Goal: Transaction & Acquisition: Purchase product/service

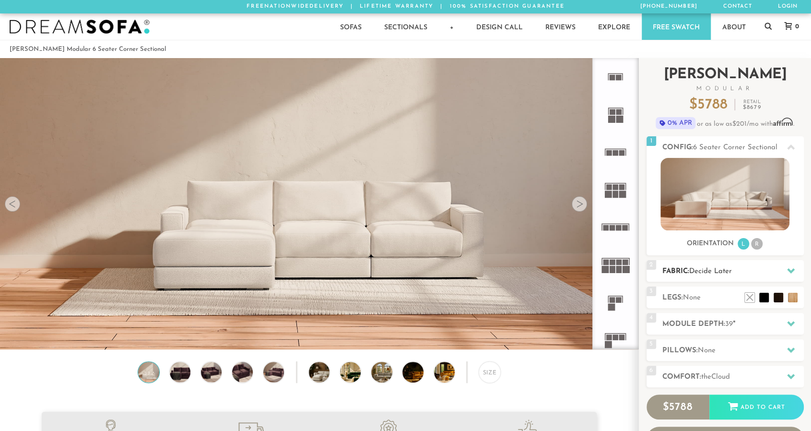
click at [711, 264] on div "2 Fabric: Decide Later" at bounding box center [724, 271] width 157 height 22
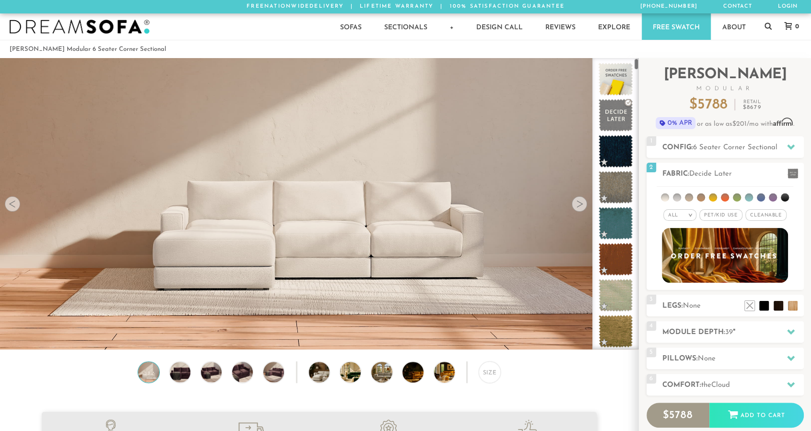
click at [406, 237] on img at bounding box center [319, 186] width 638 height 359
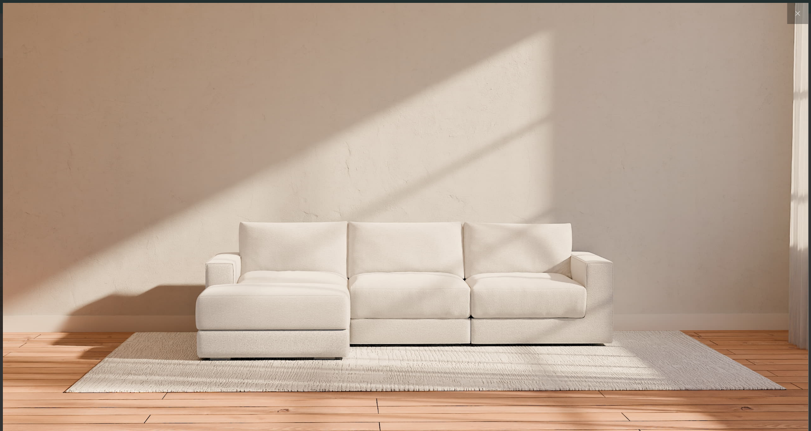
scroll to position [10901, 810]
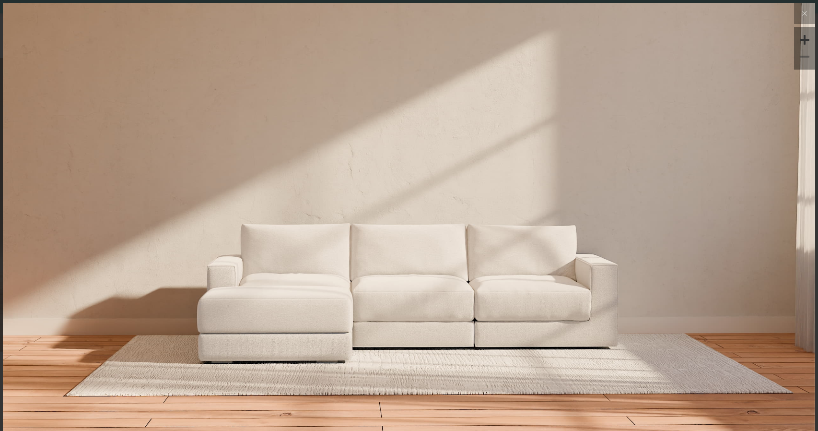
click at [797, 44] on div at bounding box center [804, 40] width 14 height 14
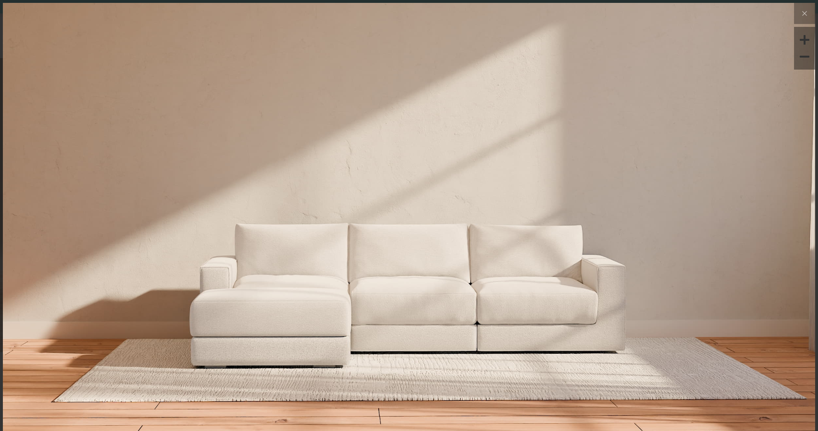
click at [797, 44] on div at bounding box center [804, 40] width 14 height 14
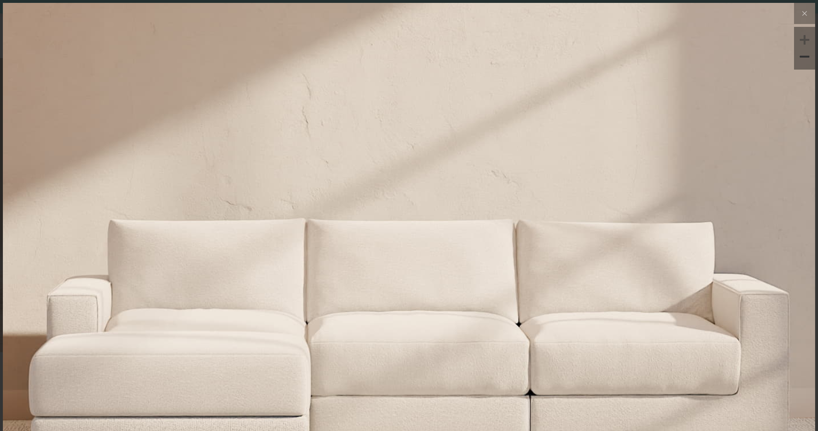
click at [797, 44] on div at bounding box center [804, 40] width 14 height 14
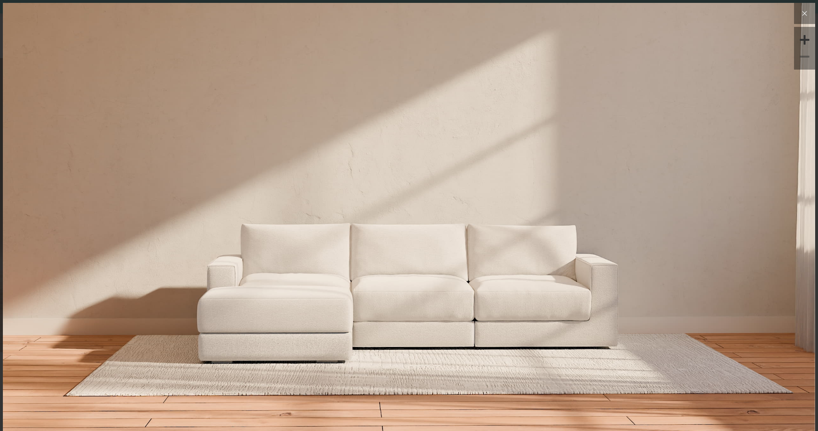
click at [803, 13] on icon at bounding box center [805, 14] width 12 height 12
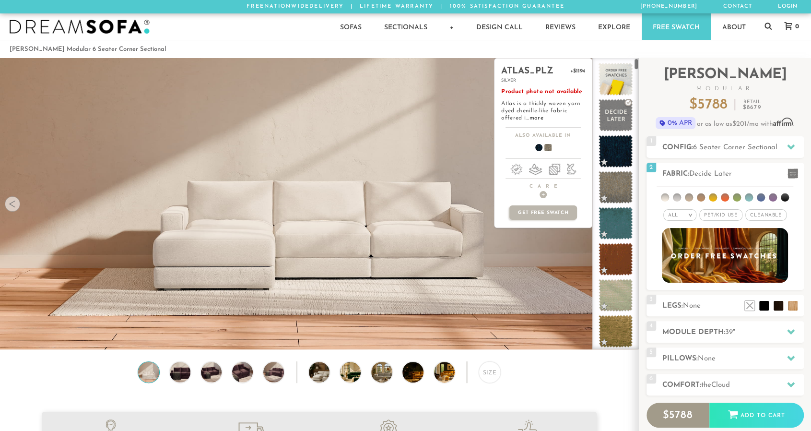
scroll to position [10887, 803]
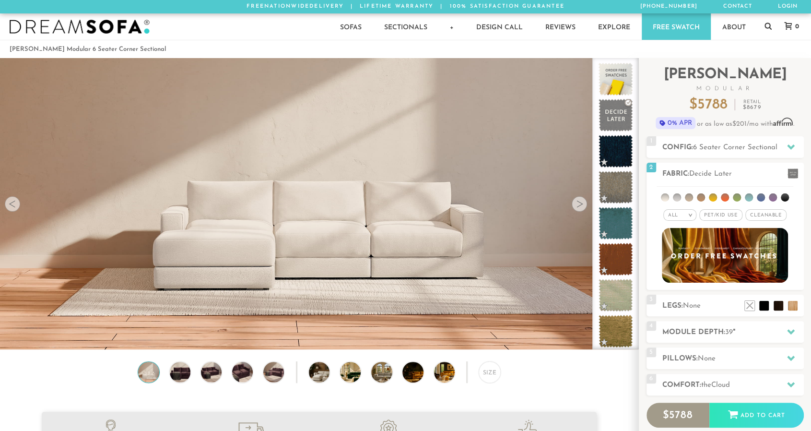
click at [147, 380] on img at bounding box center [148, 372] width 25 height 21
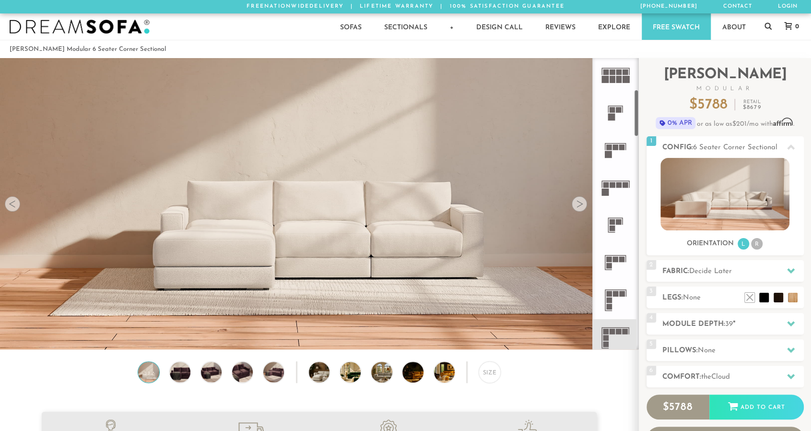
scroll to position [194, 0]
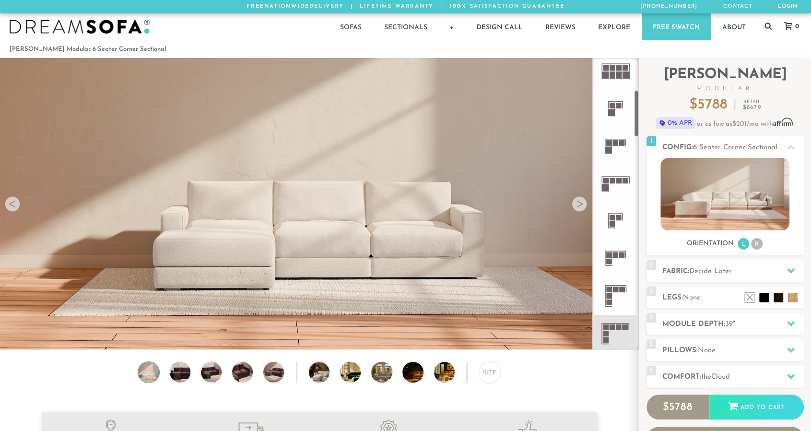
click at [616, 291] on rect at bounding box center [616, 289] width 6 height 6
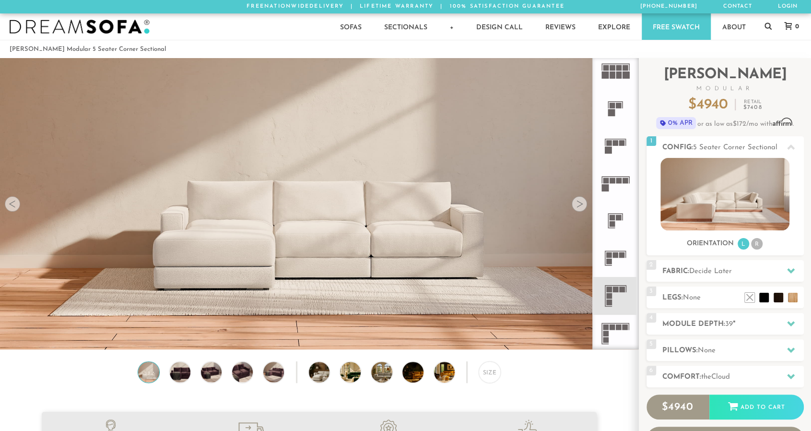
click at [618, 330] on icon at bounding box center [614, 333] width 37 height 37
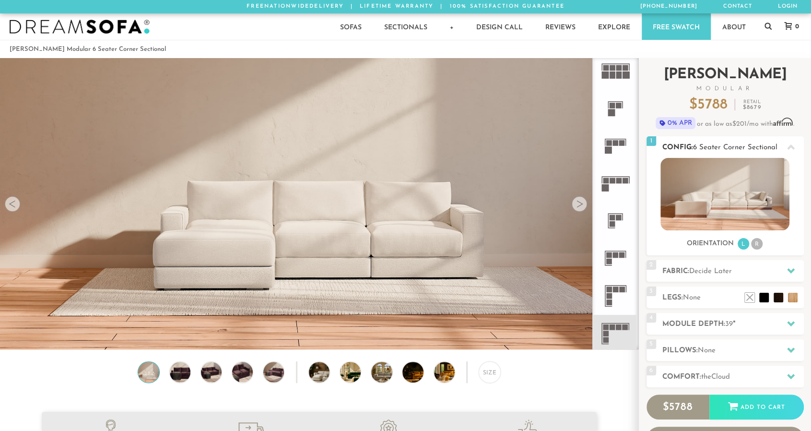
click at [759, 242] on li "R" at bounding box center [757, 244] width 12 height 12
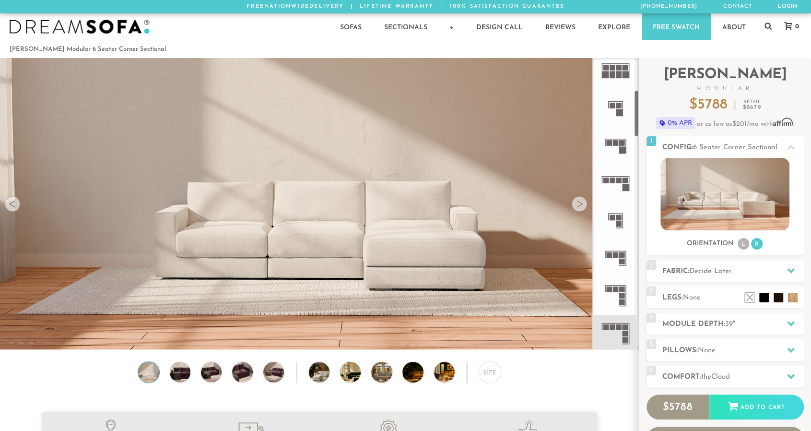
click at [623, 293] on rect at bounding box center [622, 296] width 6 height 6
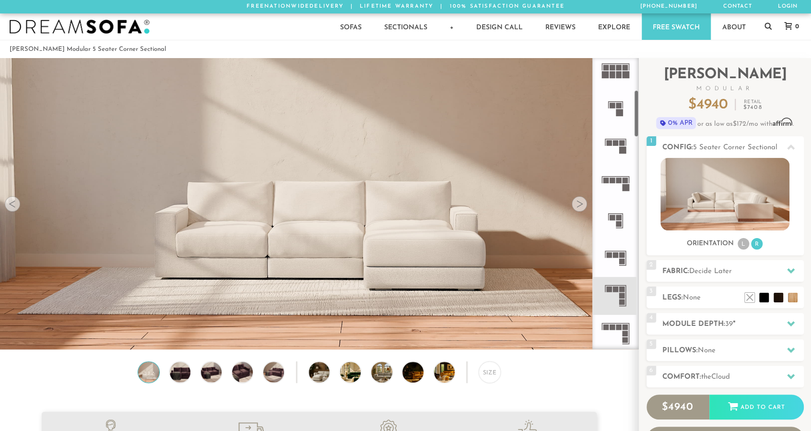
click at [615, 260] on icon at bounding box center [614, 257] width 37 height 37
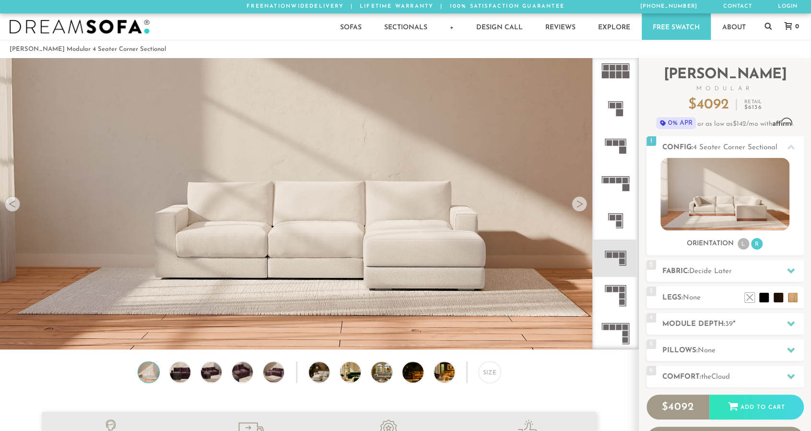
click at [612, 214] on rect at bounding box center [612, 217] width 6 height 6
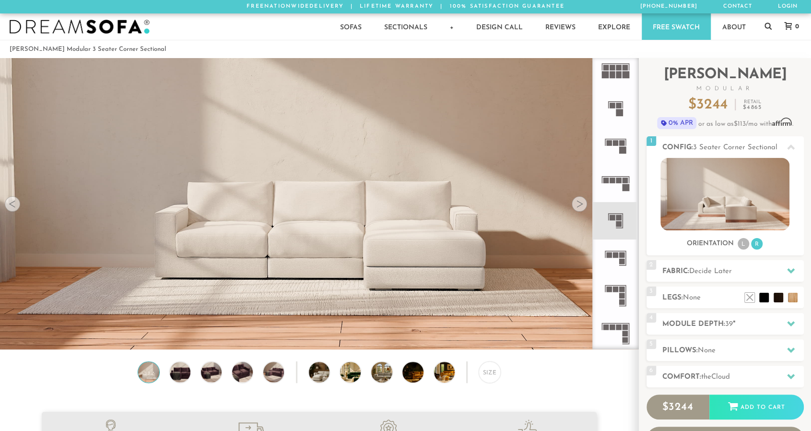
click at [612, 331] on icon at bounding box center [614, 333] width 37 height 37
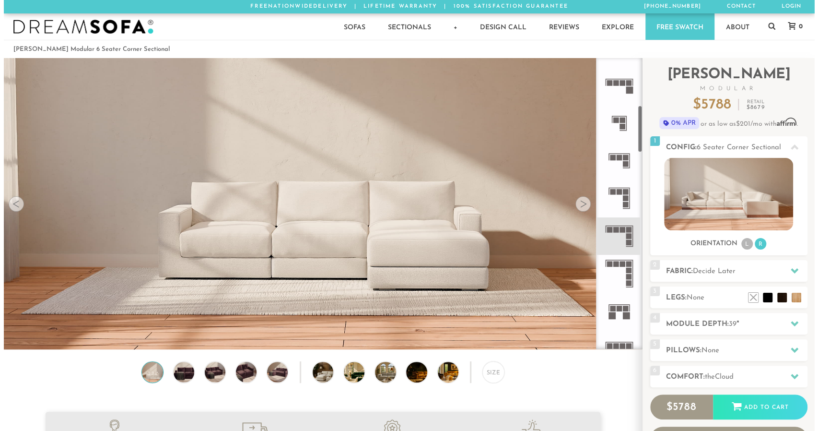
scroll to position [292, 0]
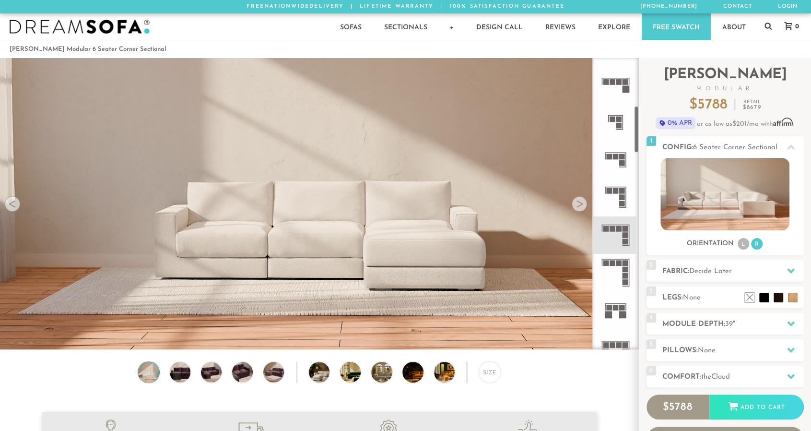
click at [616, 272] on icon at bounding box center [614, 272] width 37 height 37
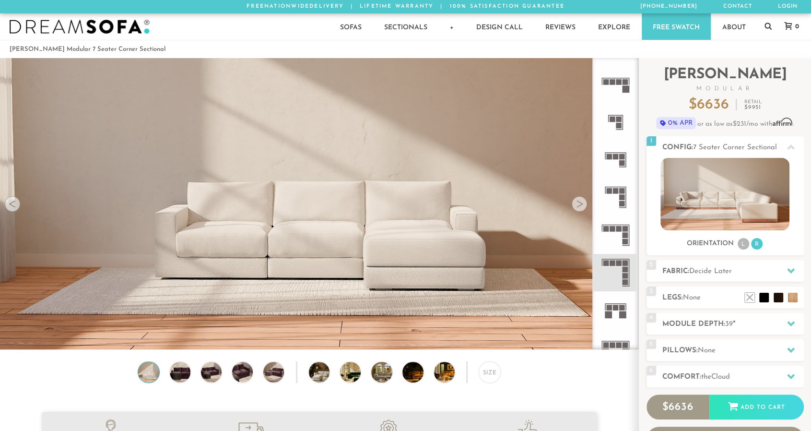
click at [622, 242] on rect at bounding box center [625, 241] width 6 height 6
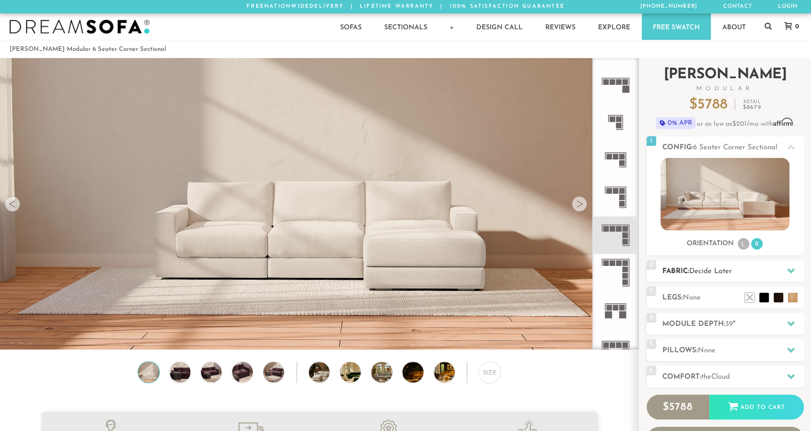
click at [759, 274] on h2 "Fabric: Decide Later" at bounding box center [732, 271] width 141 height 11
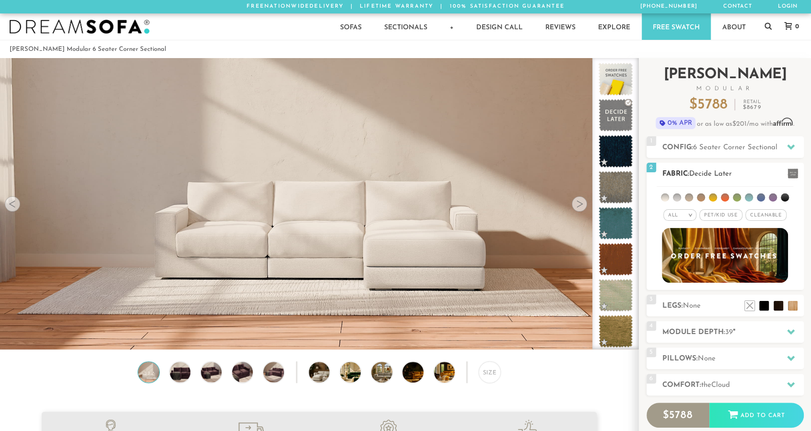
click at [689, 211] on div "All >" at bounding box center [679, 215] width 33 height 12
click at [713, 216] on span "Pet/Kid Use x" at bounding box center [720, 215] width 43 height 12
click at [681, 216] on div "All >" at bounding box center [675, 215] width 33 height 12
click at [771, 217] on span "Cleanable x" at bounding box center [768, 215] width 41 height 12
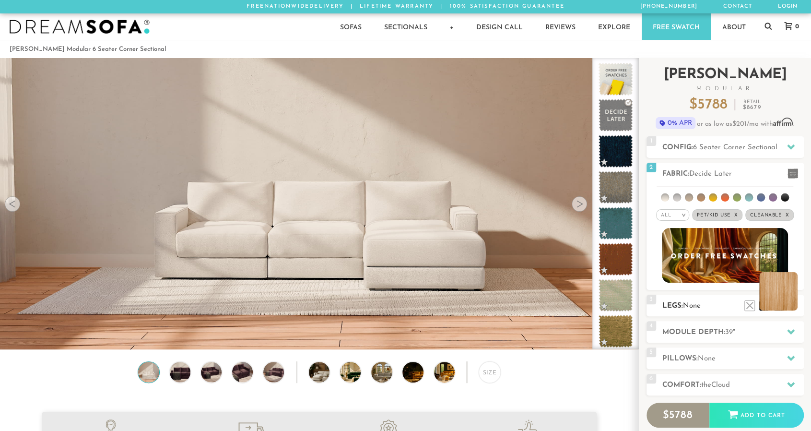
click at [792, 308] on li at bounding box center [778, 291] width 38 height 38
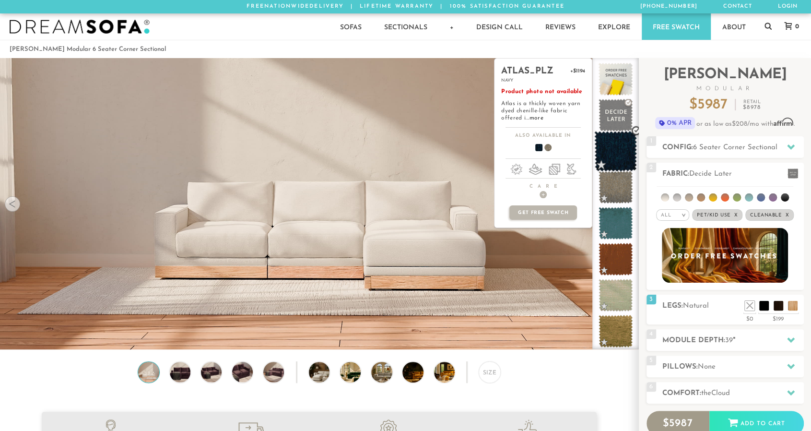
click at [620, 156] on span at bounding box center [615, 151] width 43 height 41
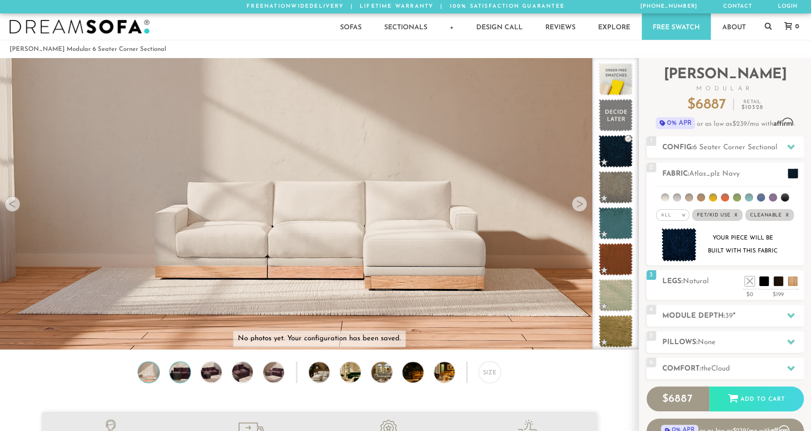
click at [180, 378] on img at bounding box center [179, 372] width 25 height 21
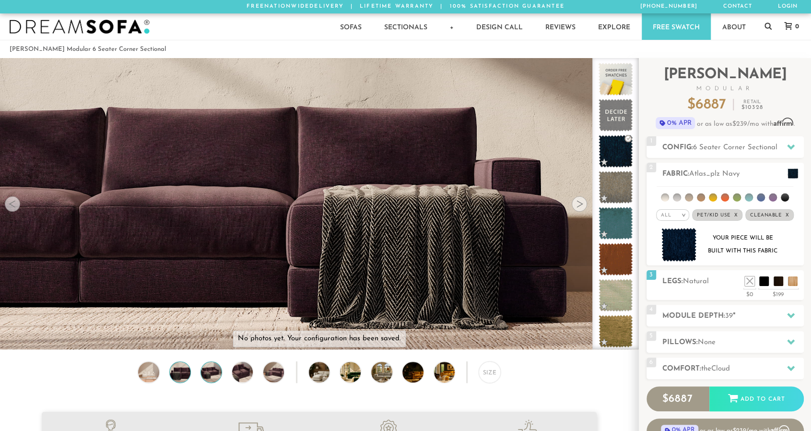
click at [216, 377] on img at bounding box center [211, 372] width 25 height 21
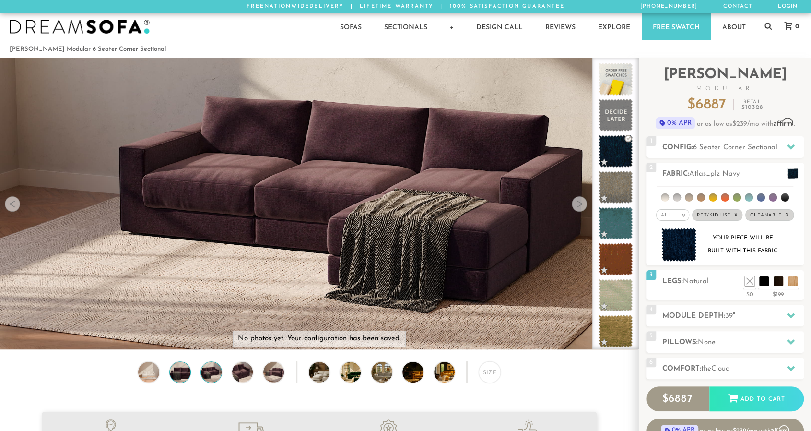
click at [183, 372] on img at bounding box center [179, 372] width 25 height 21
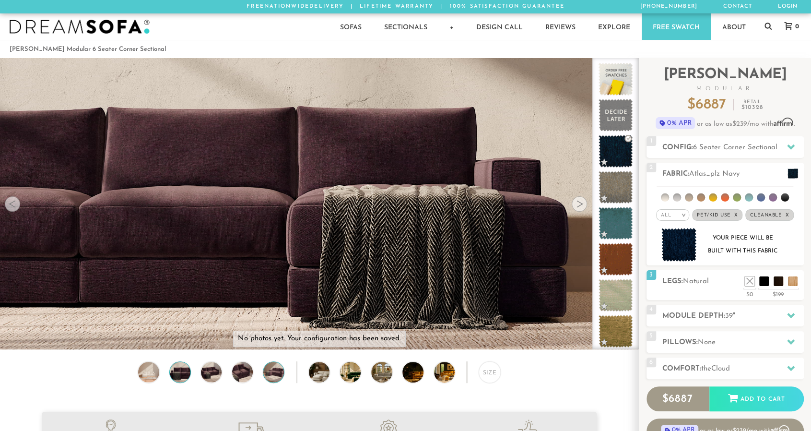
click at [269, 371] on img at bounding box center [273, 372] width 25 height 21
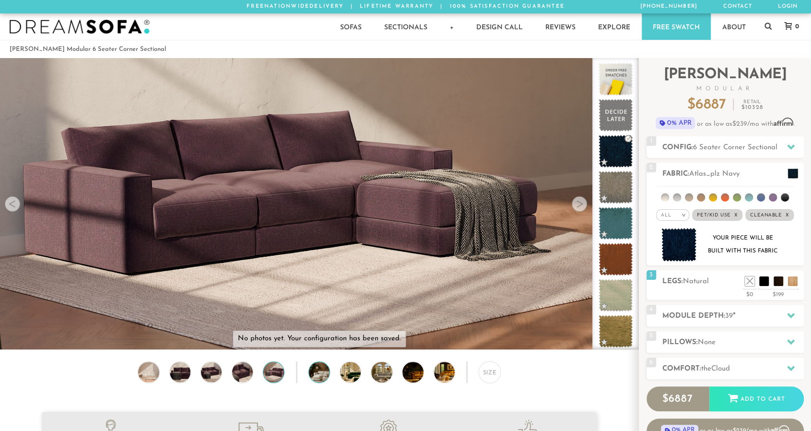
click at [312, 375] on img at bounding box center [327, 372] width 37 height 21
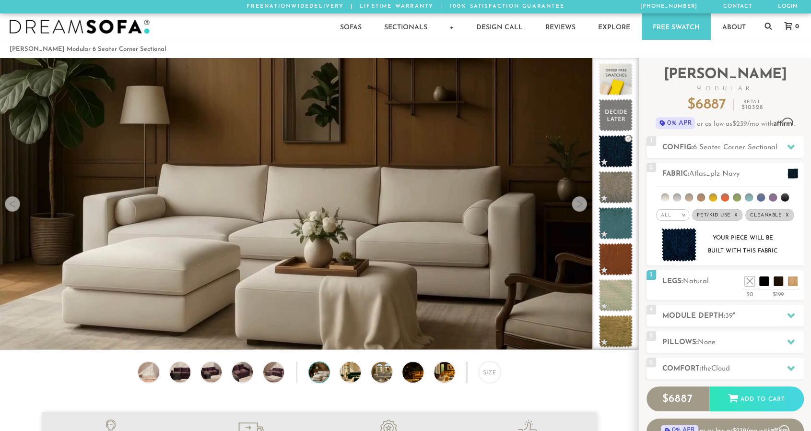
click at [167, 280] on video at bounding box center [319, 186] width 638 height 359
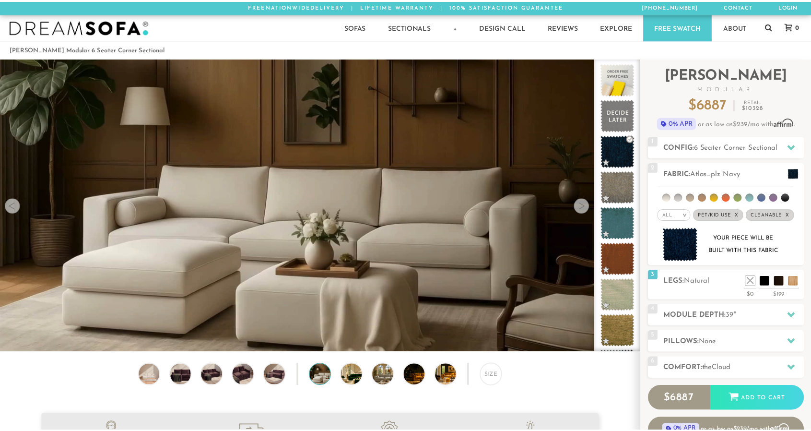
scroll to position [10901, 810]
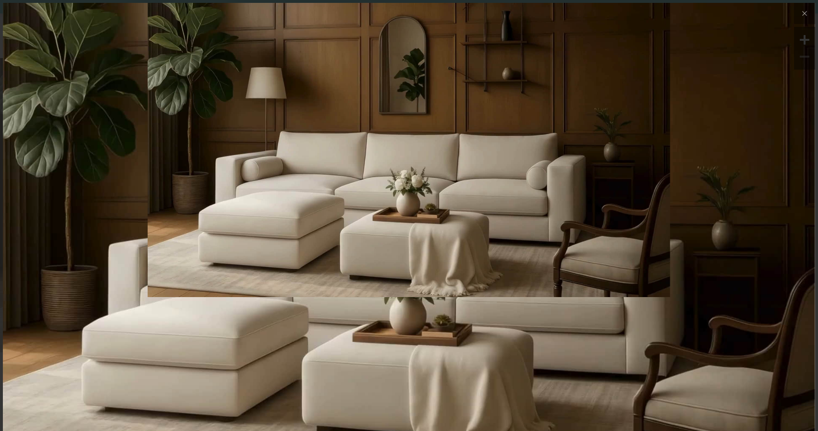
click at [220, 342] on img at bounding box center [409, 231] width 812 height 457
click at [796, 23] on button at bounding box center [804, 13] width 21 height 21
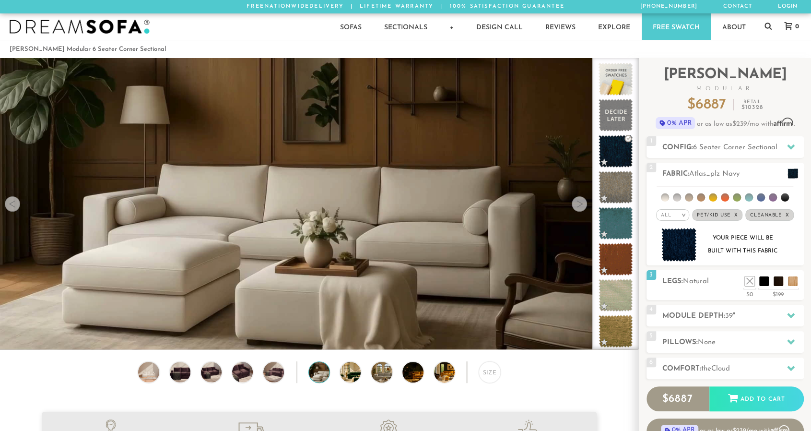
scroll to position [10887, 803]
click at [323, 377] on img at bounding box center [327, 372] width 37 height 21
click at [348, 378] on img at bounding box center [358, 372] width 37 height 21
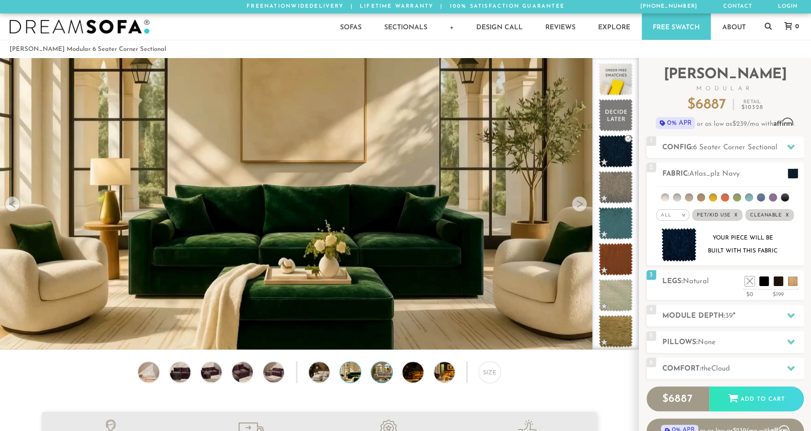
click at [382, 379] on img at bounding box center [389, 372] width 37 height 21
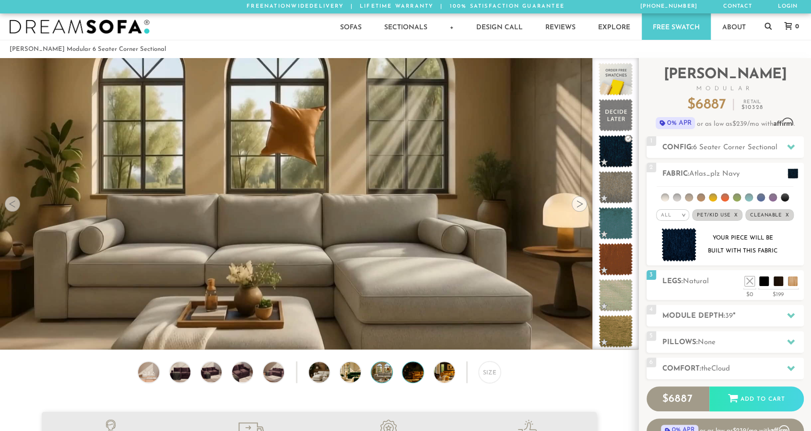
click at [416, 376] on img at bounding box center [420, 372] width 37 height 21
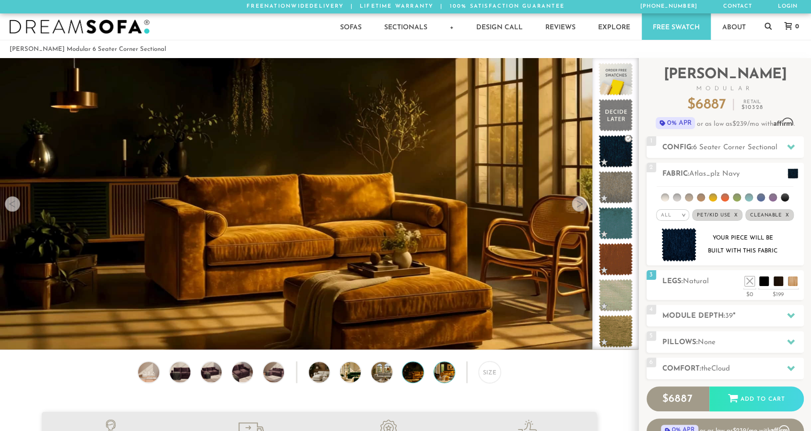
click at [440, 378] on img at bounding box center [452, 372] width 37 height 21
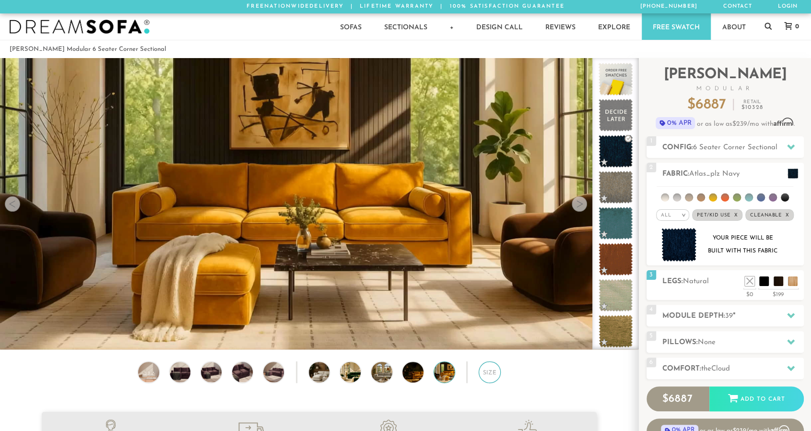
click at [490, 377] on div "Size" at bounding box center [490, 372] width 22 height 22
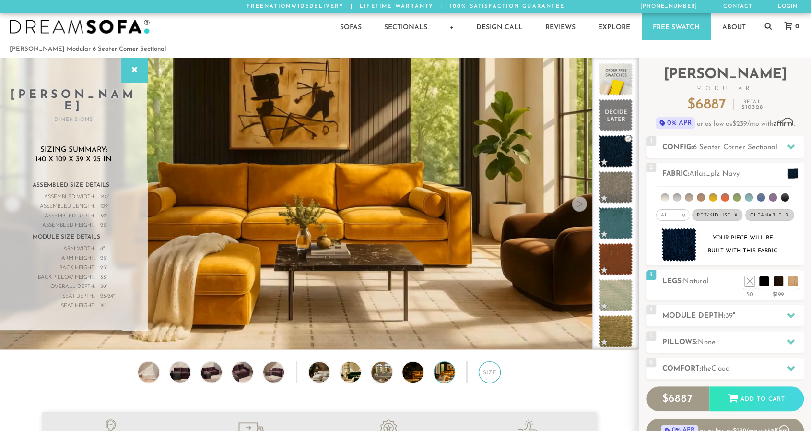
click at [491, 376] on div "Size" at bounding box center [490, 372] width 22 height 22
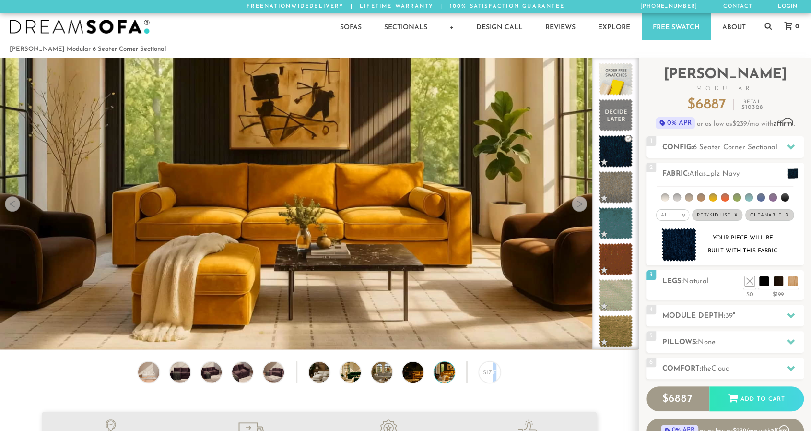
drag, startPoint x: 491, startPoint y: 374, endPoint x: 501, endPoint y: 374, distance: 9.6
click at [499, 374] on div "Size" at bounding box center [319, 374] width 638 height 26
click at [487, 374] on div "Size" at bounding box center [490, 372] width 22 height 22
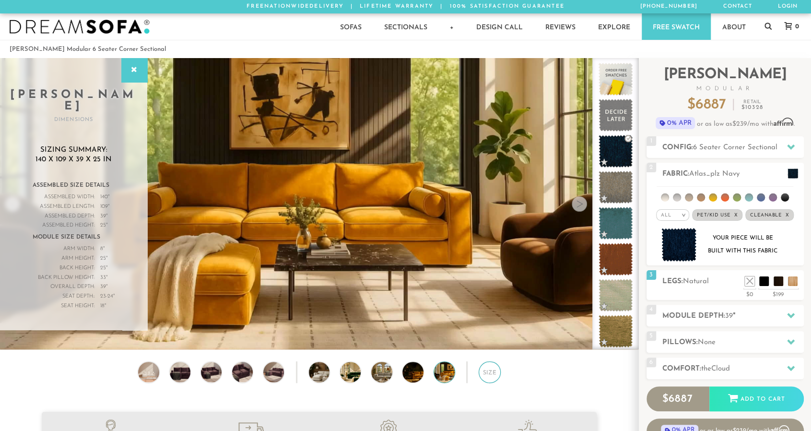
click at [487, 374] on div "Size" at bounding box center [490, 372] width 22 height 22
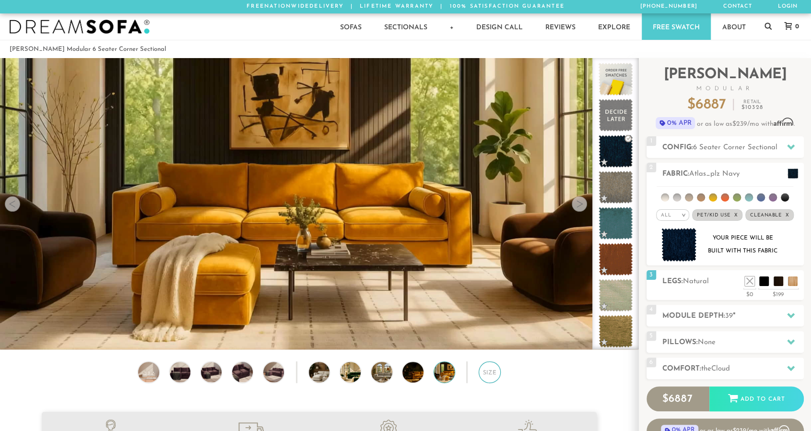
click at [487, 374] on div "Size" at bounding box center [490, 372] width 22 height 22
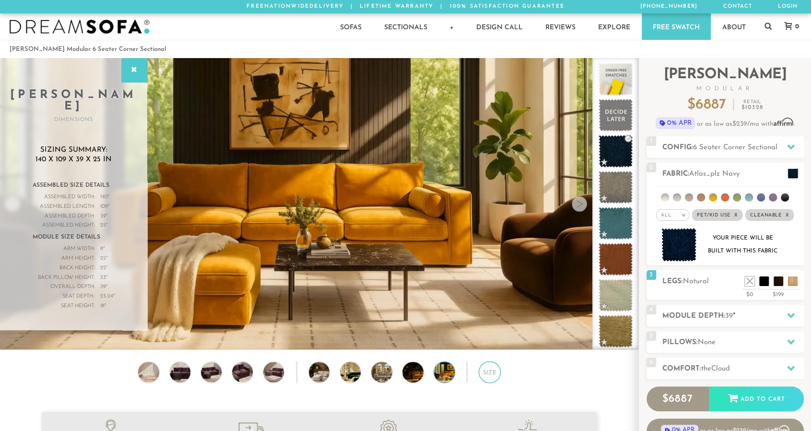
click at [487, 374] on div "Size" at bounding box center [490, 372] width 22 height 22
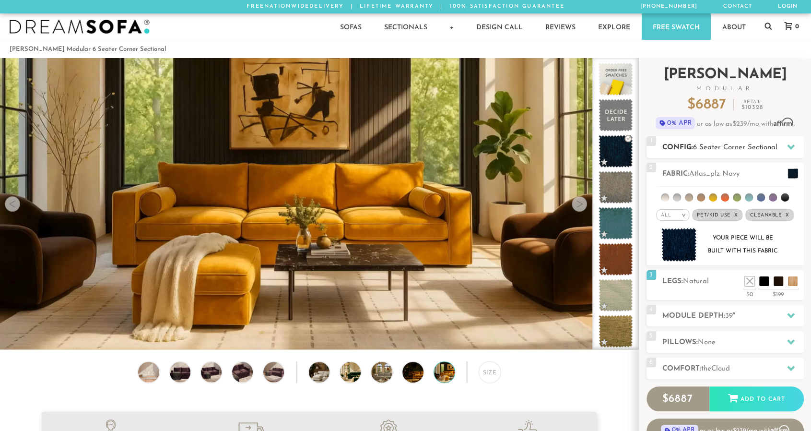
click at [769, 139] on div "1 Config: 6 Seater Corner Sectional R" at bounding box center [724, 147] width 157 height 22
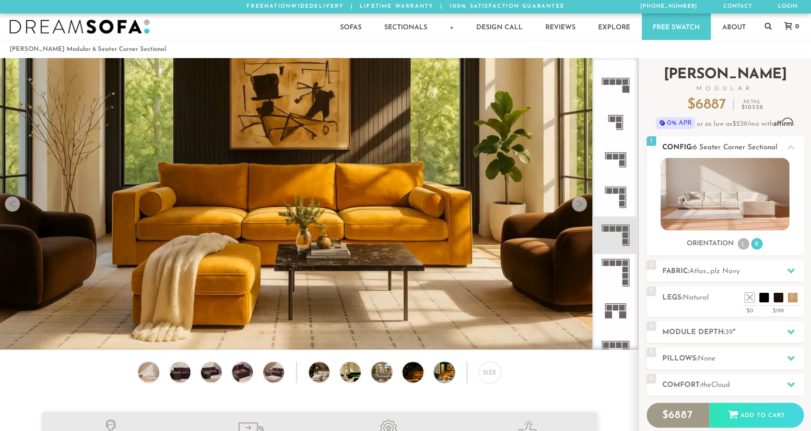
click at [783, 148] on div at bounding box center [791, 147] width 20 height 20
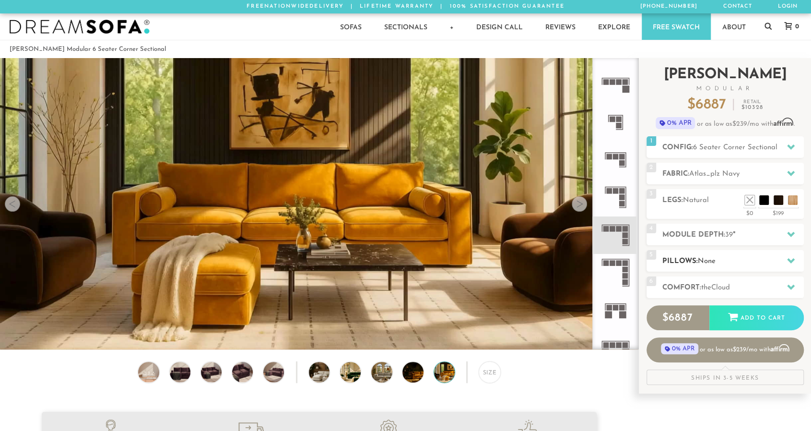
click at [748, 260] on h2 "Pillows: None" at bounding box center [732, 261] width 141 height 11
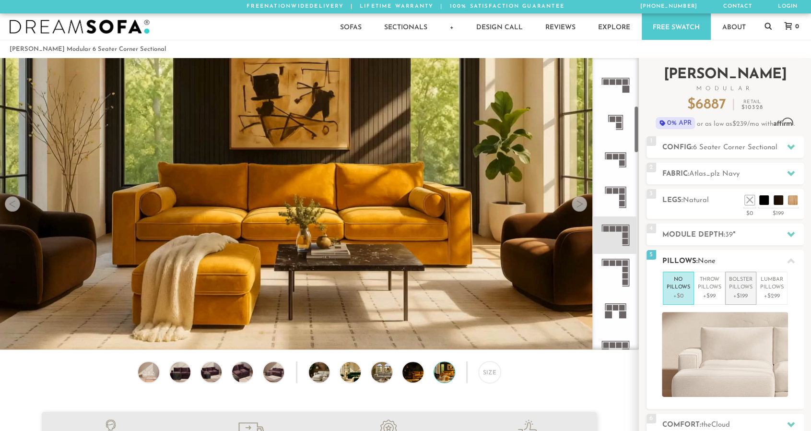
click at [732, 288] on p "Bolster Pillows" at bounding box center [740, 284] width 23 height 16
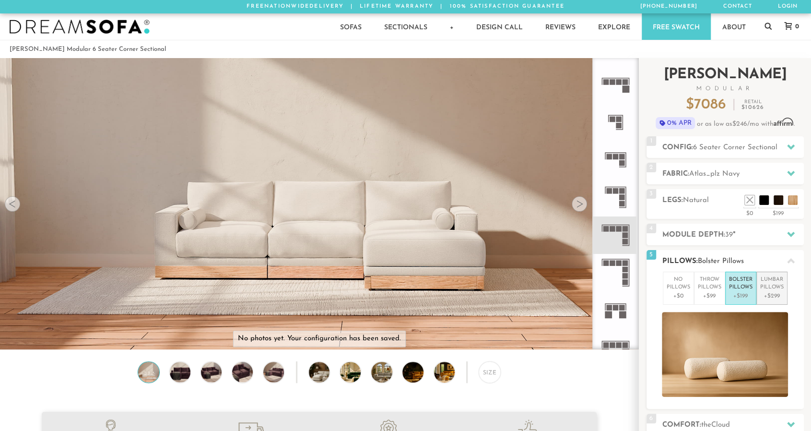
click at [760, 290] on p "Lumbar Pillows" at bounding box center [771, 284] width 23 height 16
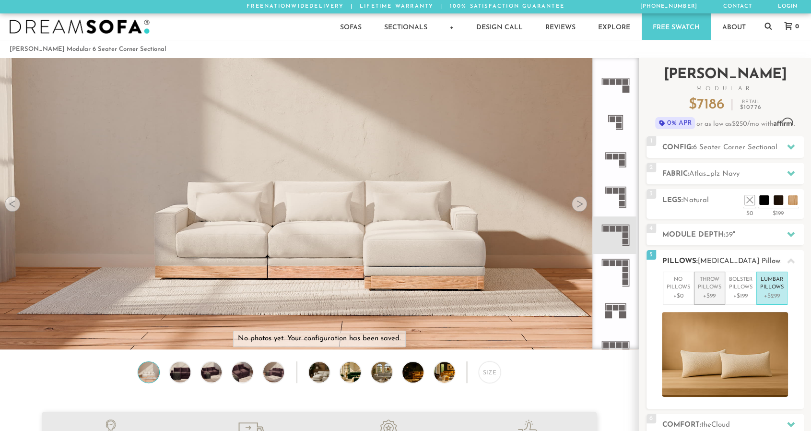
click at [705, 285] on p "Throw Pillows" at bounding box center [709, 284] width 23 height 16
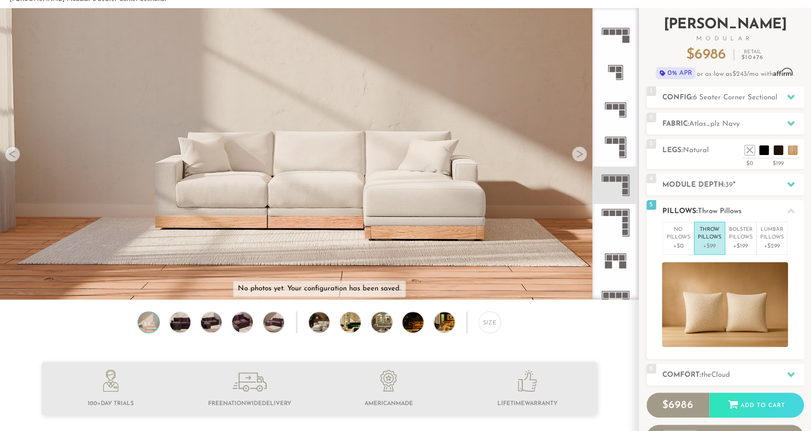
scroll to position [51, 0]
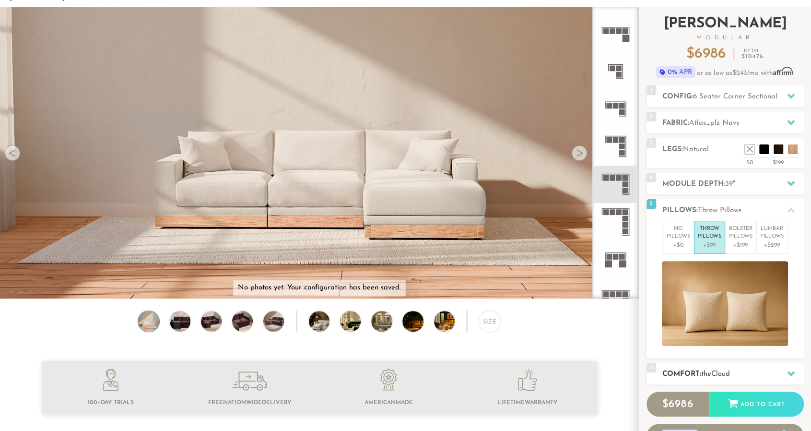
click at [727, 371] on span "Cloud" at bounding box center [720, 373] width 19 height 7
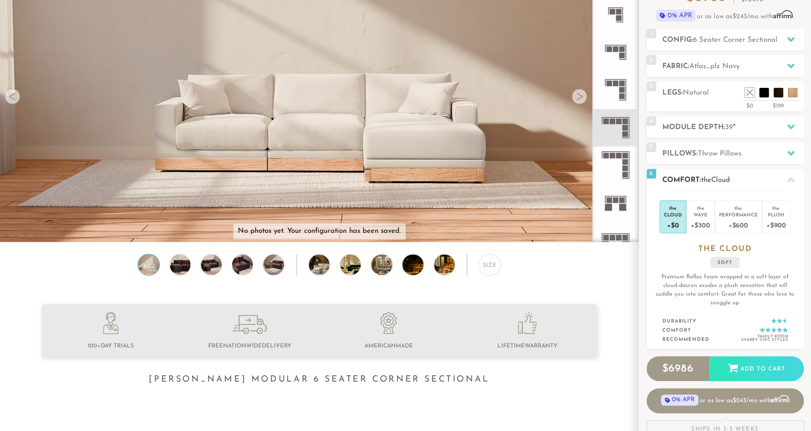
scroll to position [106, 0]
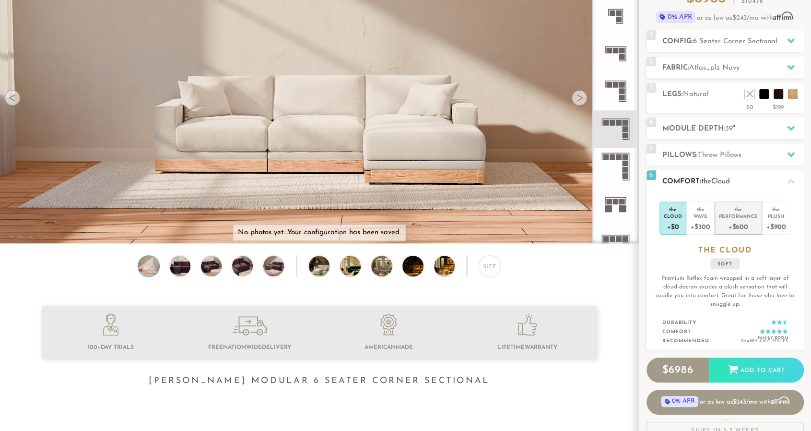
click at [736, 213] on div "Performance" at bounding box center [738, 215] width 39 height 7
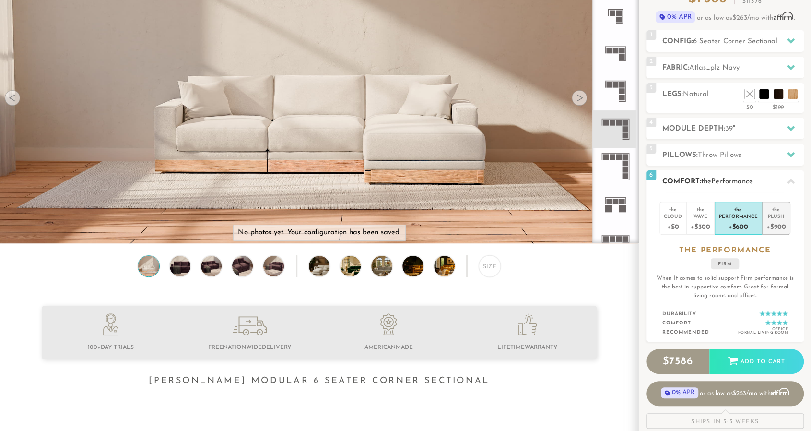
click at [772, 224] on div "+$900" at bounding box center [776, 226] width 20 height 14
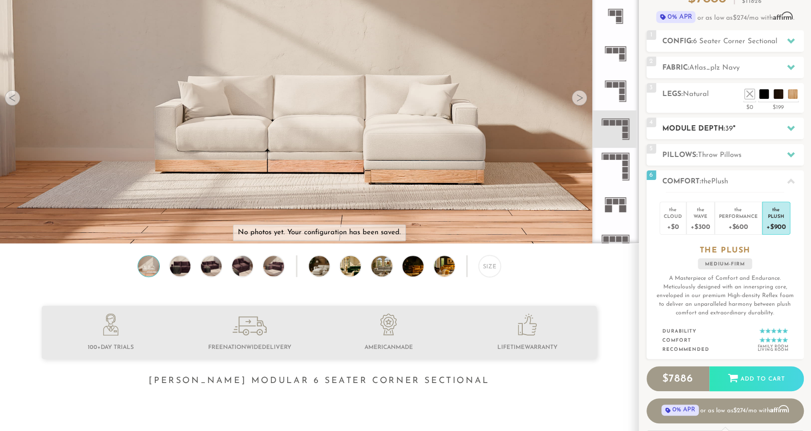
click at [769, 124] on h2 "Module Depth: 39 "" at bounding box center [732, 128] width 141 height 11
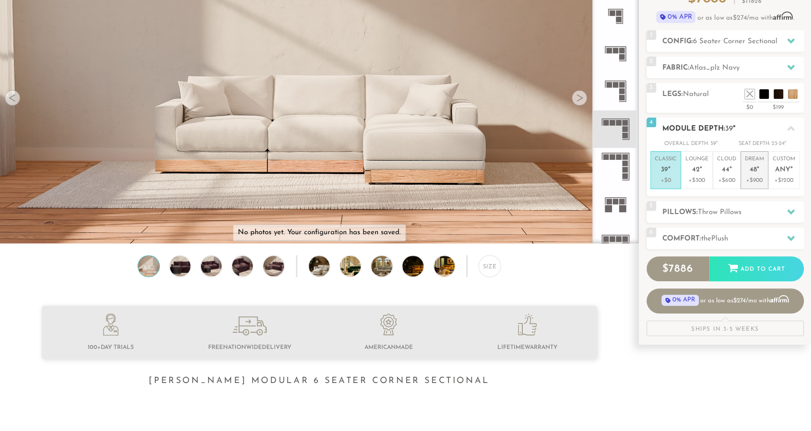
click at [759, 176] on p "+$900" at bounding box center [754, 180] width 19 height 9
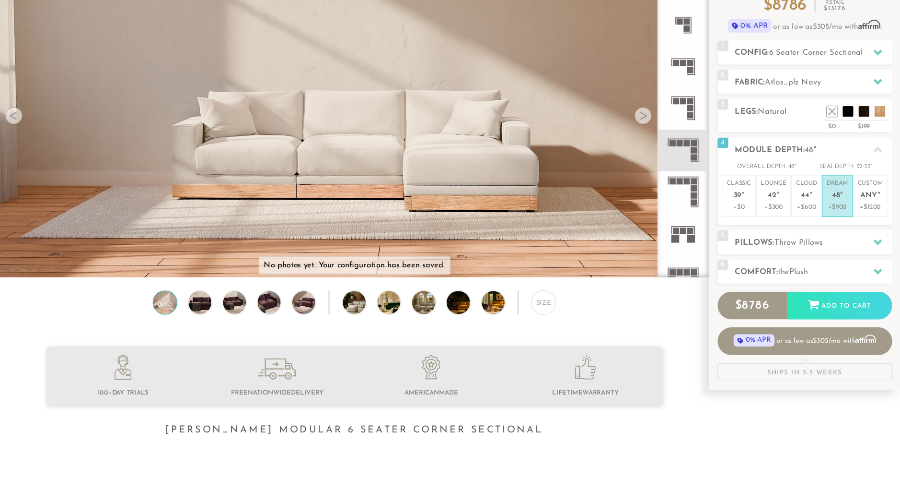
scroll to position [0, 0]
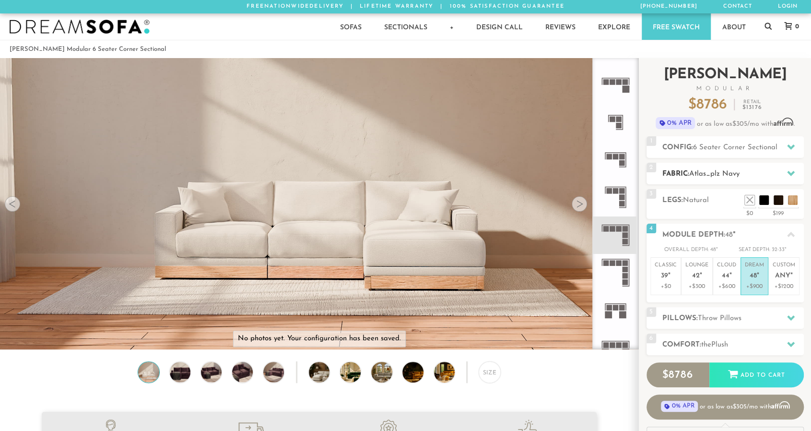
click at [750, 171] on h2 "Fabric: Atlas_plz Navy" at bounding box center [732, 173] width 141 height 11
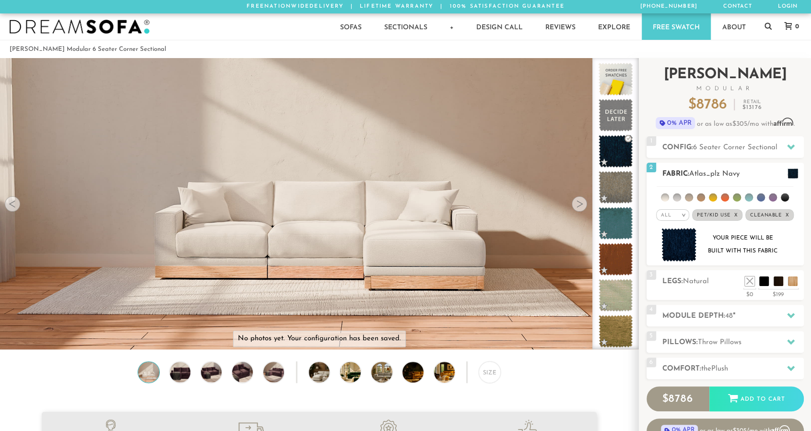
click at [666, 198] on li at bounding box center [665, 197] width 8 height 8
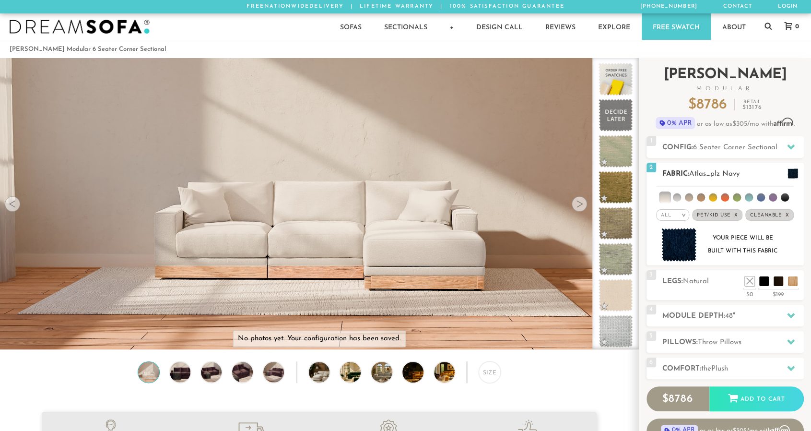
click at [787, 172] on div "2 Fabric: Atlas_plz Navy All > x" at bounding box center [724, 214] width 157 height 103
click at [678, 197] on li at bounding box center [677, 197] width 8 height 8
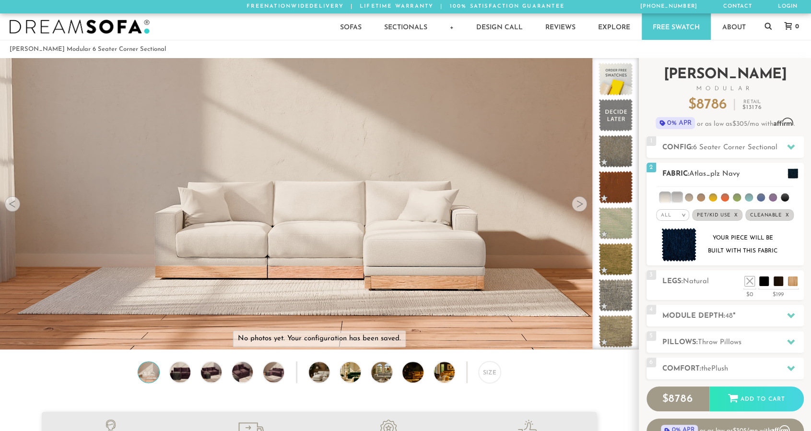
click at [681, 213] on em ">" at bounding box center [682, 214] width 7 height 5
click at [681, 268] on li "Popular" at bounding box center [672, 268] width 33 height 15
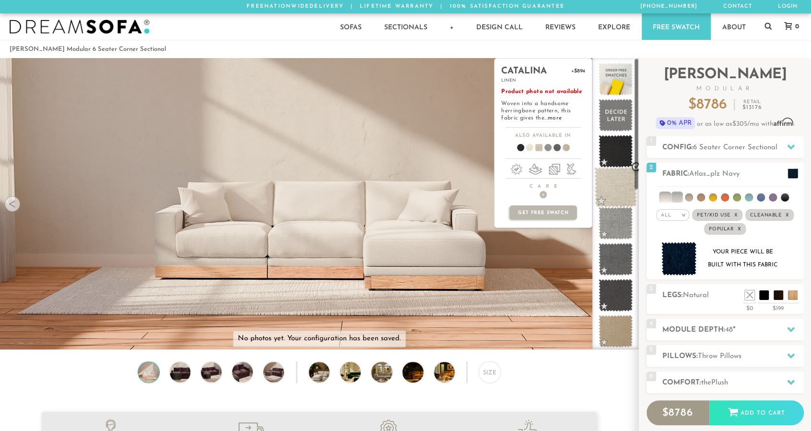
click at [613, 185] on span at bounding box center [615, 187] width 43 height 41
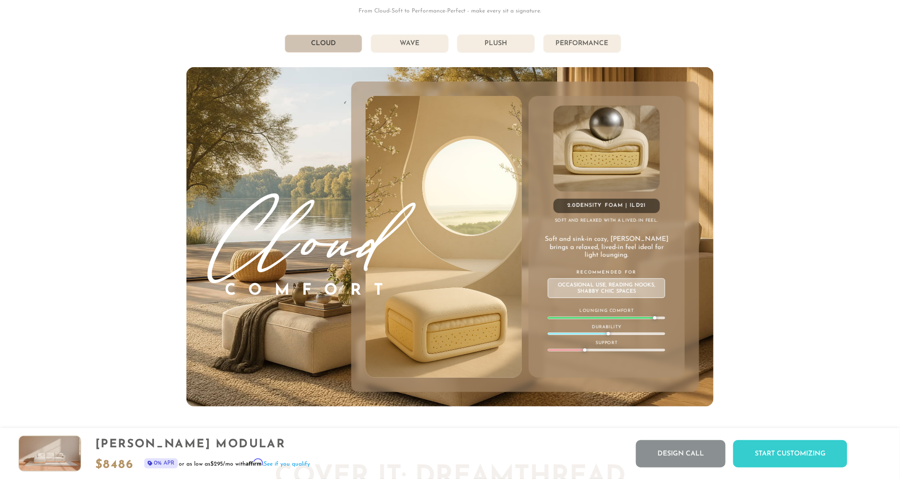
scroll to position [5452, 0]
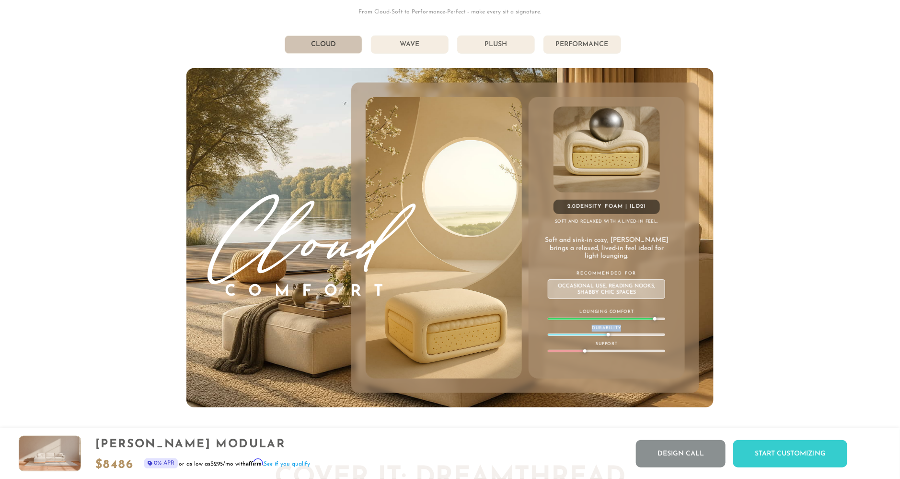
drag, startPoint x: 653, startPoint y: 325, endPoint x: 631, endPoint y: 326, distance: 22.6
click at [622, 329] on div "2.0 Density Foam | ILD 21 Soft and relaxed with a lived-in feel. Soft and sink-…" at bounding box center [607, 237] width 156 height 281
click at [755, 297] on div "855-373-1115 Free Nationwide Delivery Lifetime Warranty 100% Satisfaction Guara…" at bounding box center [450, 150] width 900 height 11204
click at [489, 50] on li "Plush" at bounding box center [496, 44] width 78 height 18
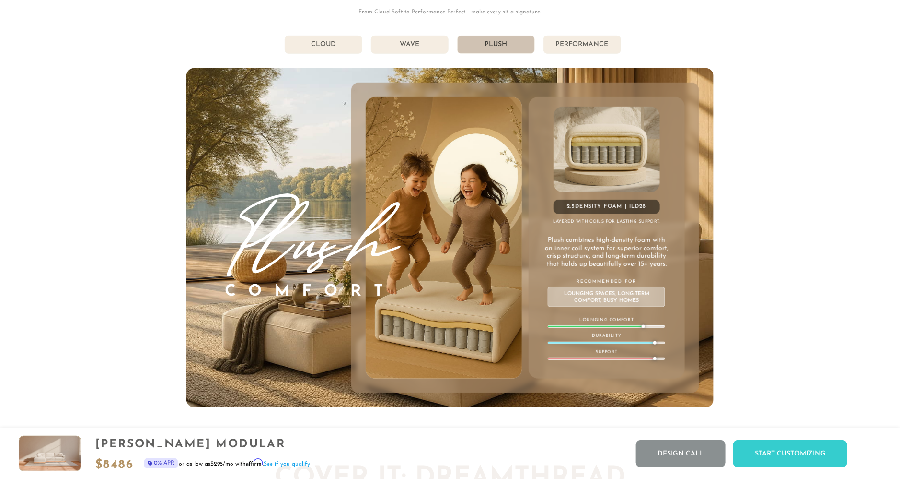
click at [418, 54] on li "Wave" at bounding box center [410, 44] width 78 height 18
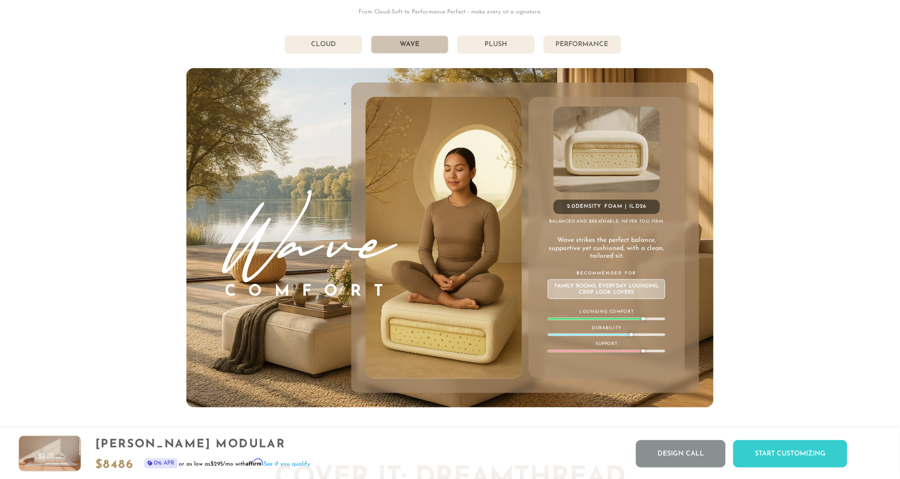
click at [338, 54] on li "Cloud" at bounding box center [324, 44] width 78 height 18
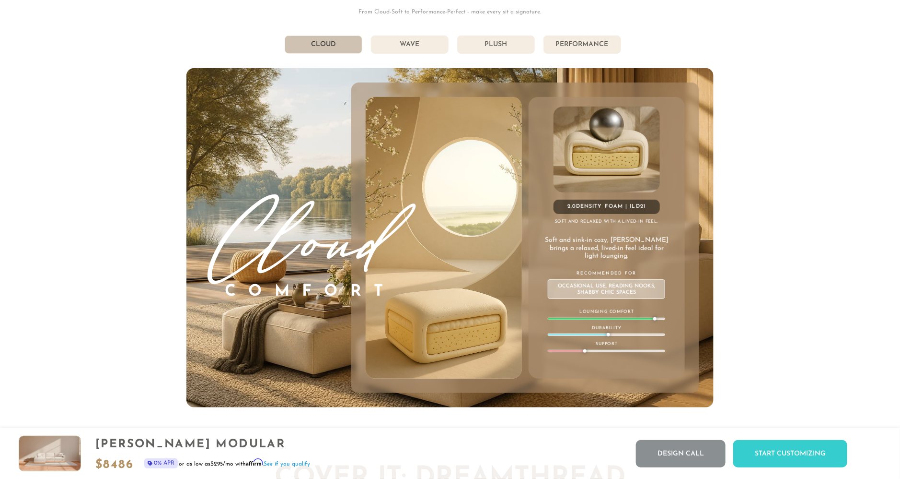
click at [571, 44] on li "Performance" at bounding box center [583, 44] width 78 height 18
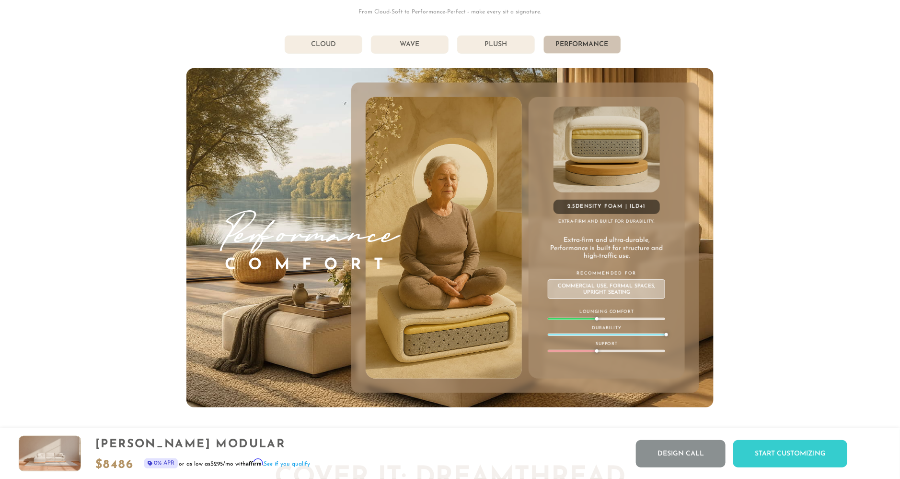
click at [426, 51] on li "Wave" at bounding box center [410, 44] width 78 height 18
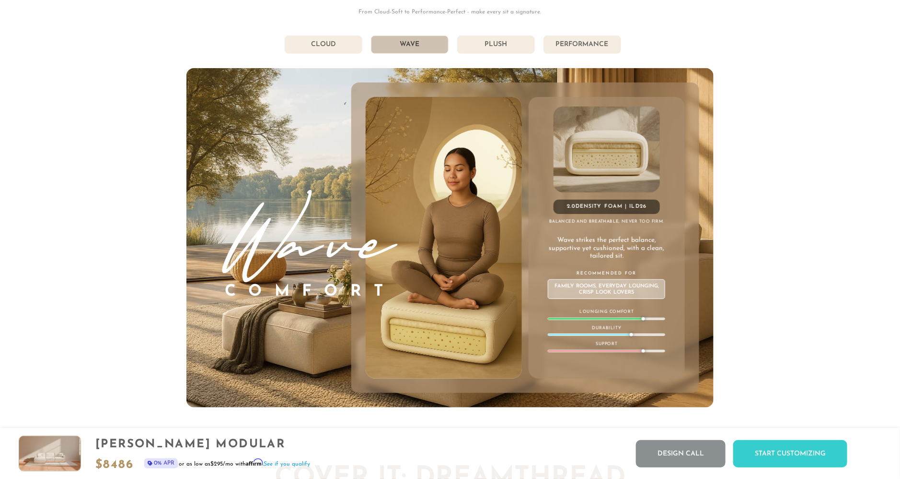
click at [494, 52] on li "Plush" at bounding box center [496, 44] width 78 height 18
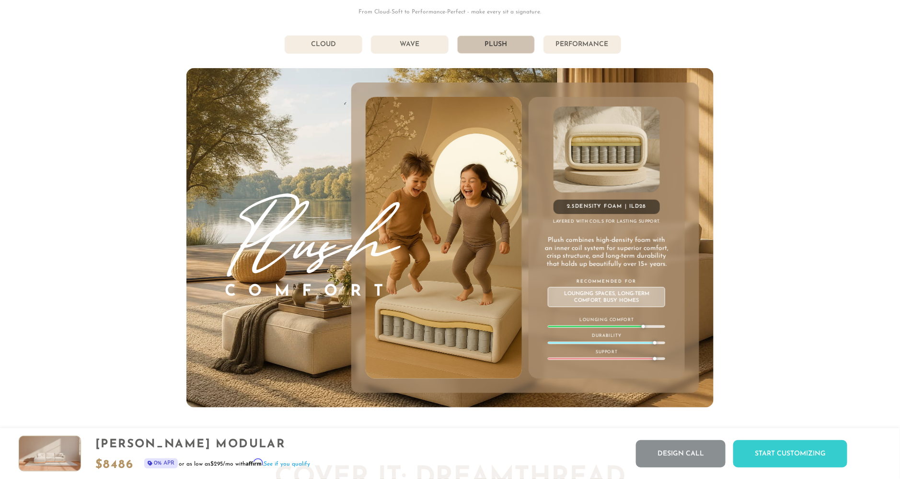
click at [344, 53] on li "Cloud" at bounding box center [324, 44] width 78 height 18
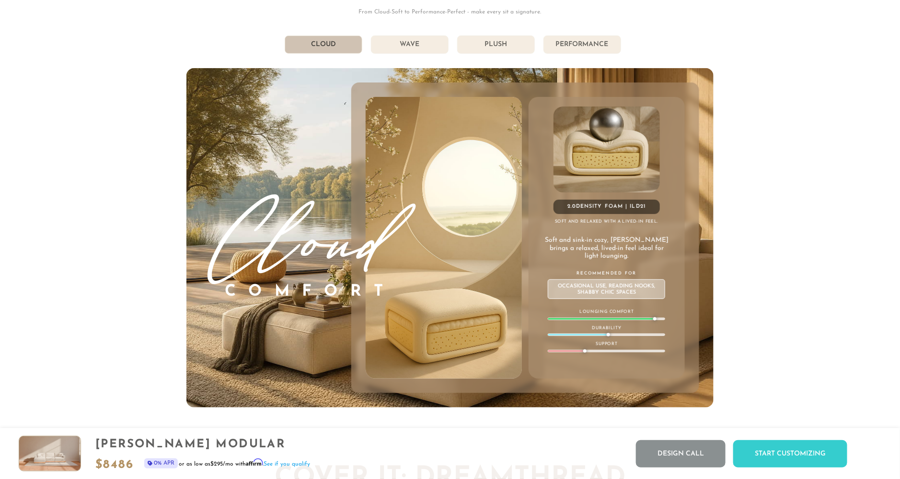
click at [429, 52] on li "Wave" at bounding box center [410, 44] width 78 height 18
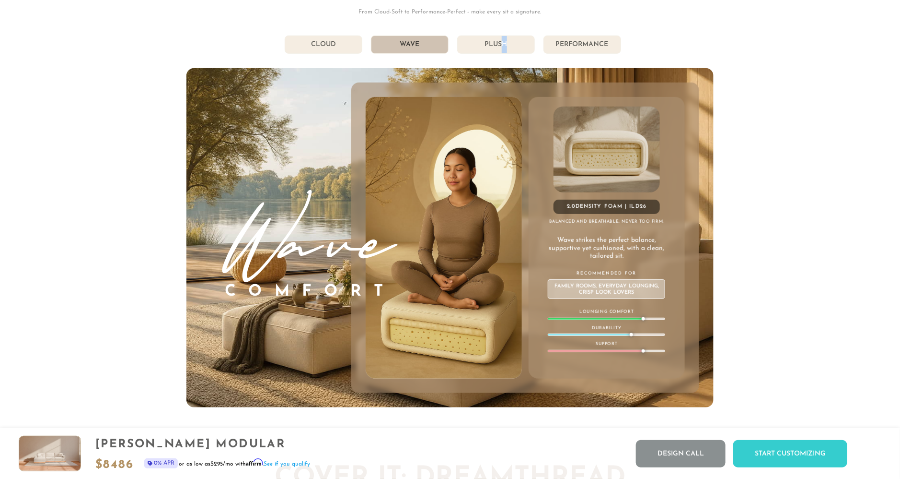
click at [507, 47] on li "Plush" at bounding box center [496, 44] width 78 height 18
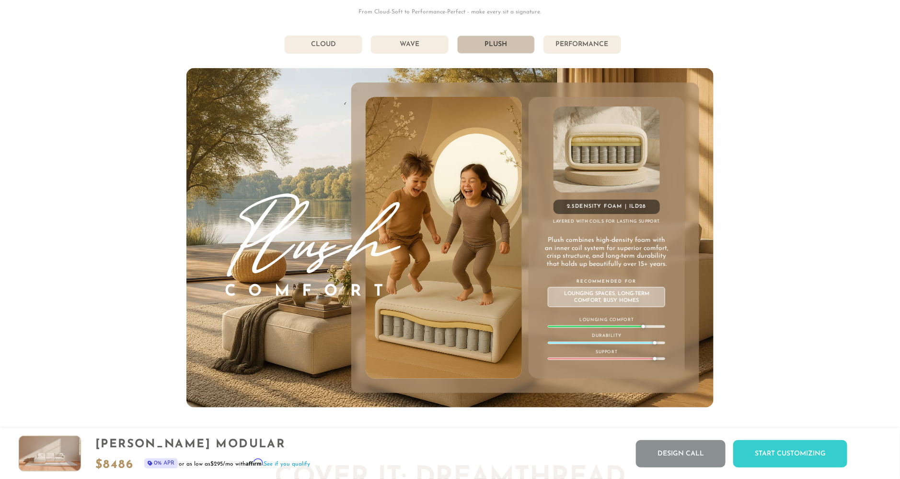
click at [570, 54] on li "Performance" at bounding box center [583, 44] width 78 height 18
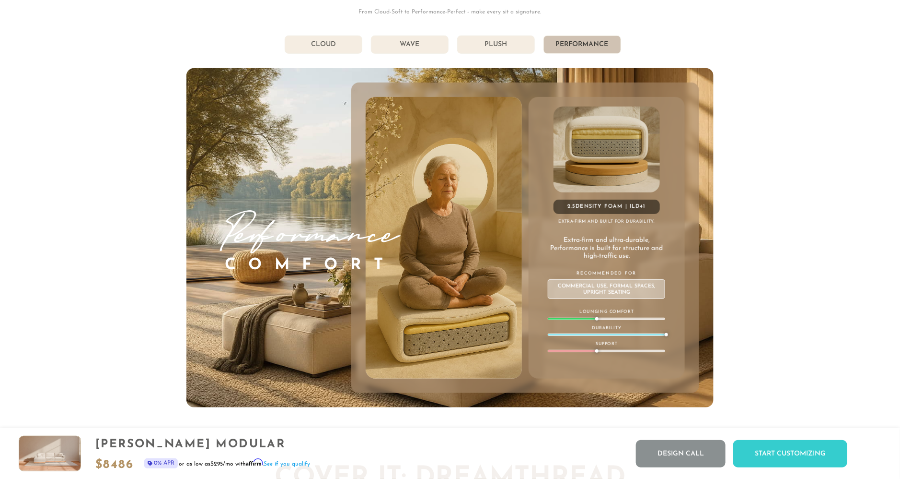
click at [420, 48] on li "Wave" at bounding box center [410, 44] width 78 height 18
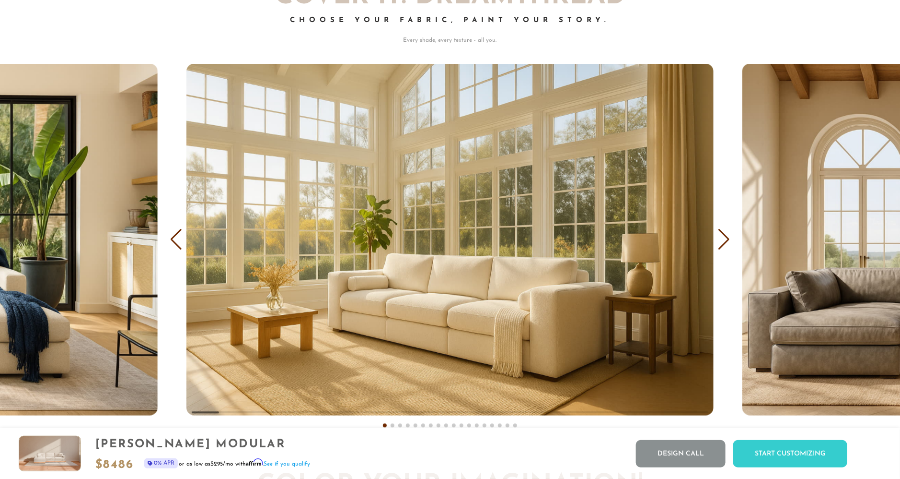
scroll to position [5928, 0]
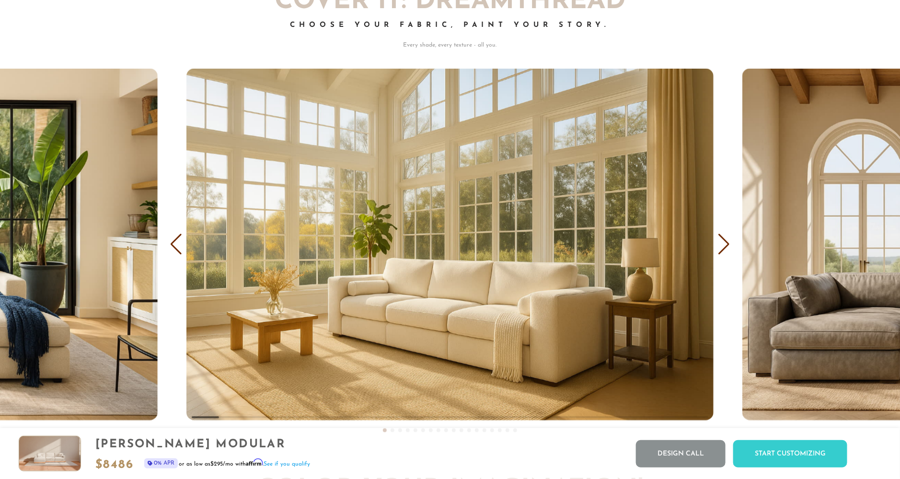
click at [728, 248] on div "Next slide" at bounding box center [724, 244] width 13 height 21
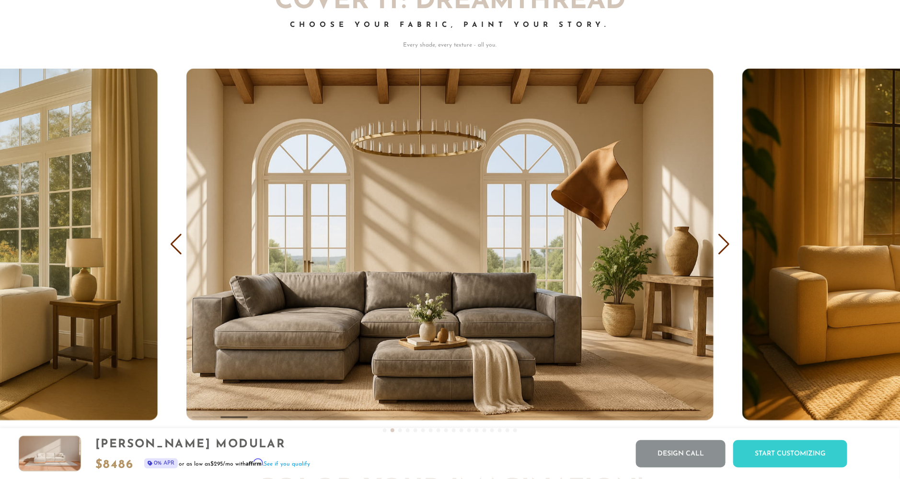
click at [728, 248] on div "Next slide" at bounding box center [724, 244] width 13 height 21
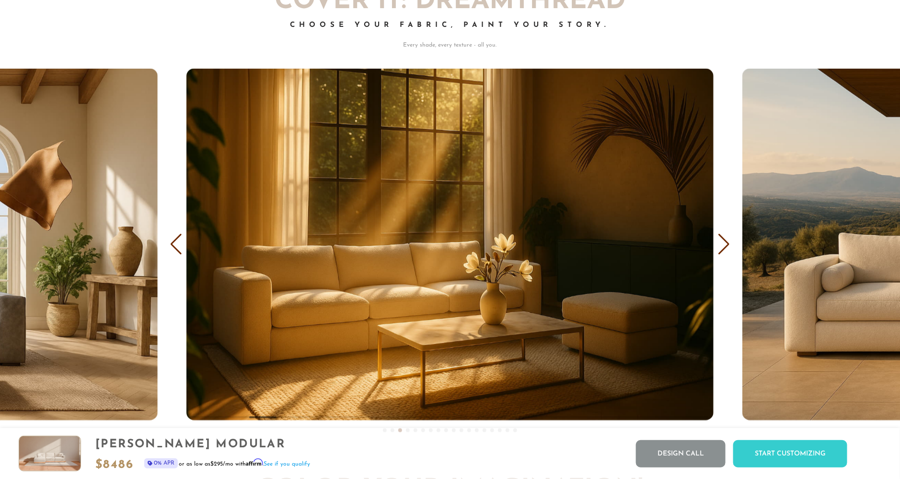
click at [728, 248] on div "Next slide" at bounding box center [724, 244] width 13 height 21
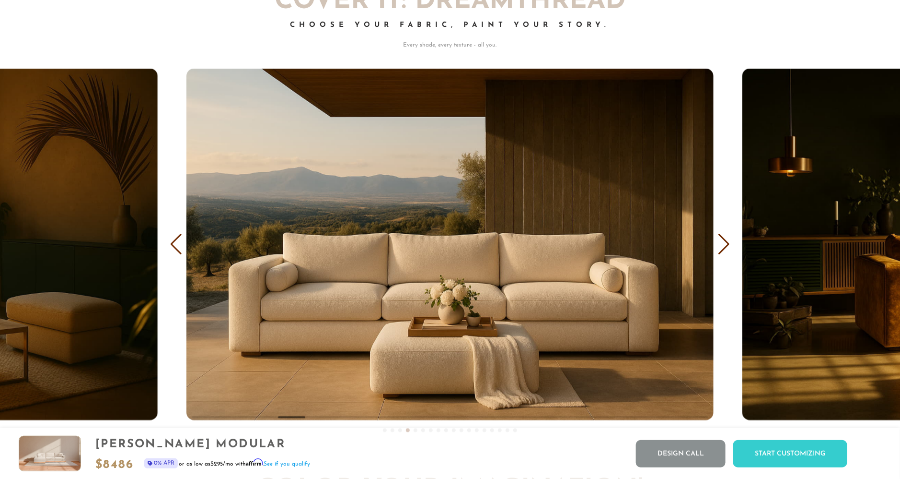
click at [728, 248] on div "Next slide" at bounding box center [724, 244] width 13 height 21
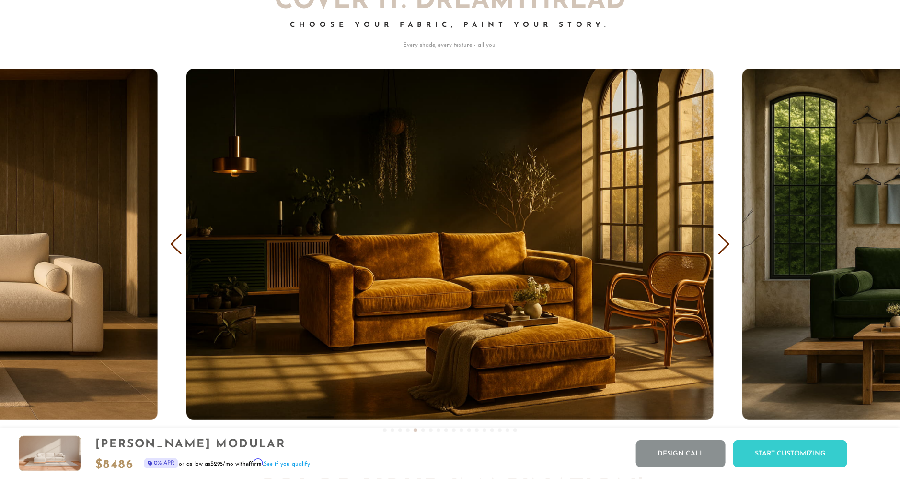
click at [728, 248] on div "Next slide" at bounding box center [724, 244] width 13 height 21
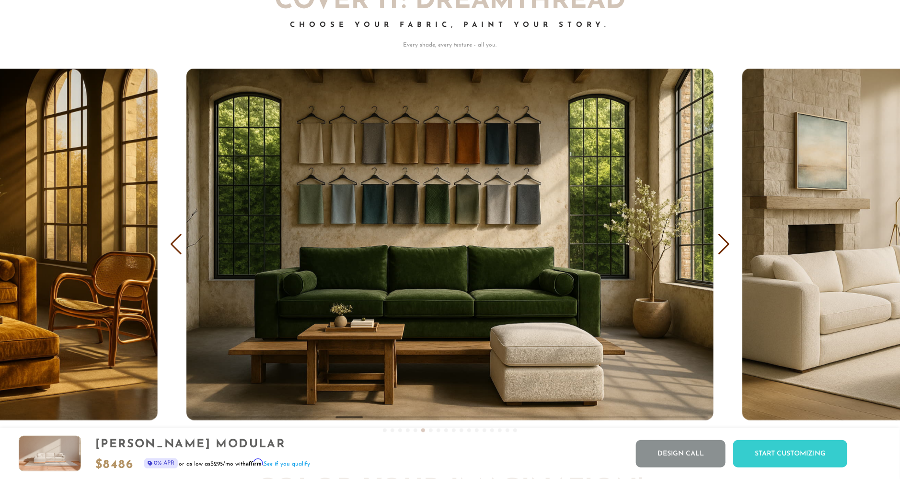
click at [728, 248] on div "Next slide" at bounding box center [724, 244] width 13 height 21
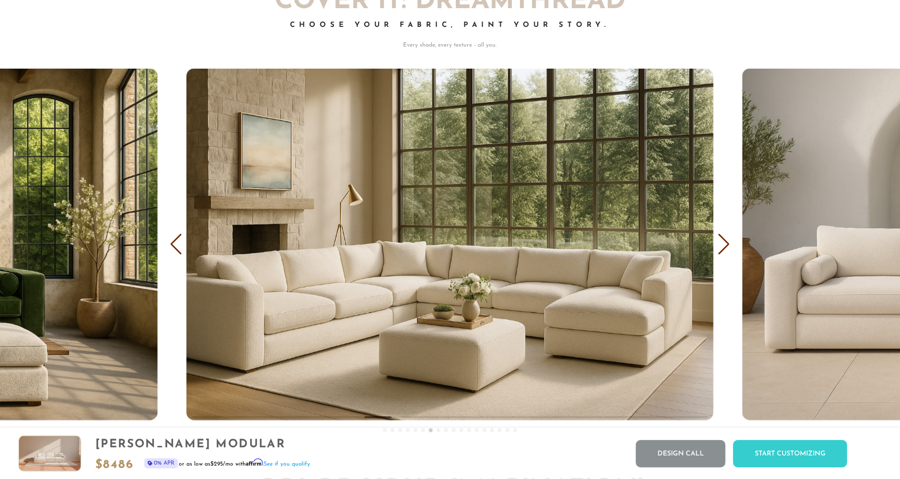
click at [728, 242] on div "Next slide" at bounding box center [724, 244] width 13 height 21
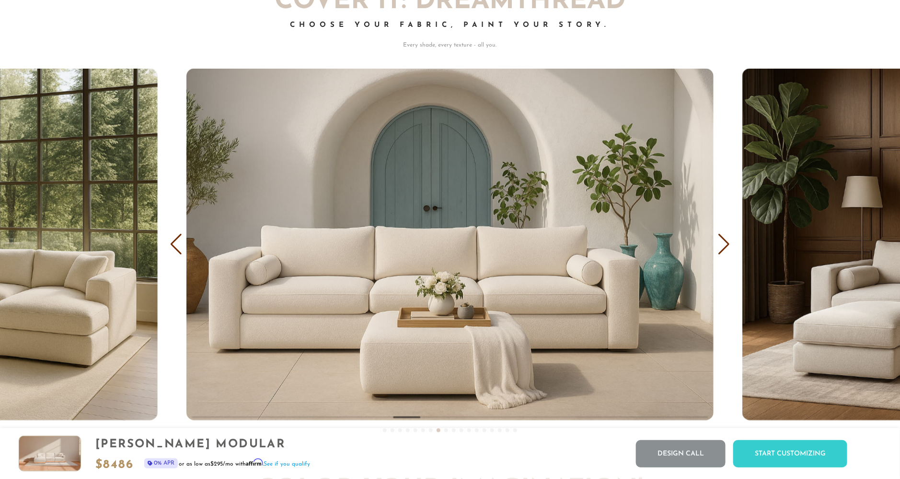
click at [180, 245] on div "Previous slide" at bounding box center [176, 244] width 13 height 21
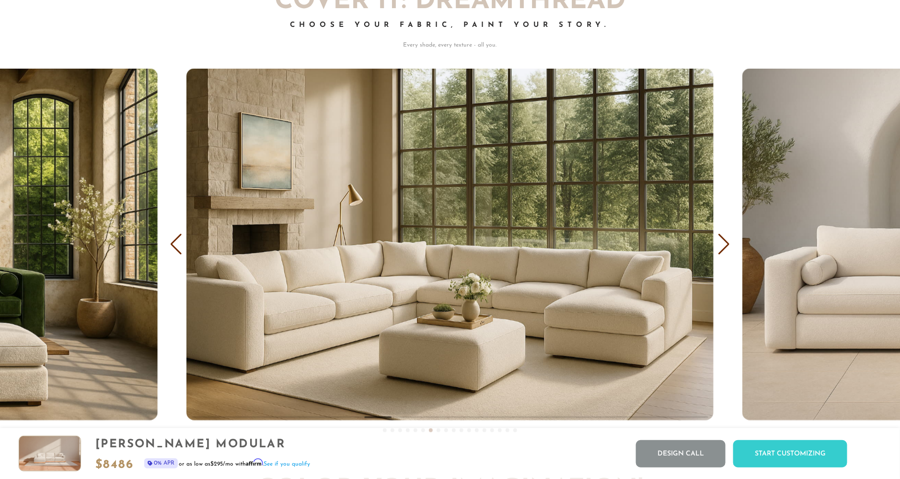
click at [424, 289] on img "7 / 18" at bounding box center [450, 244] width 527 height 351
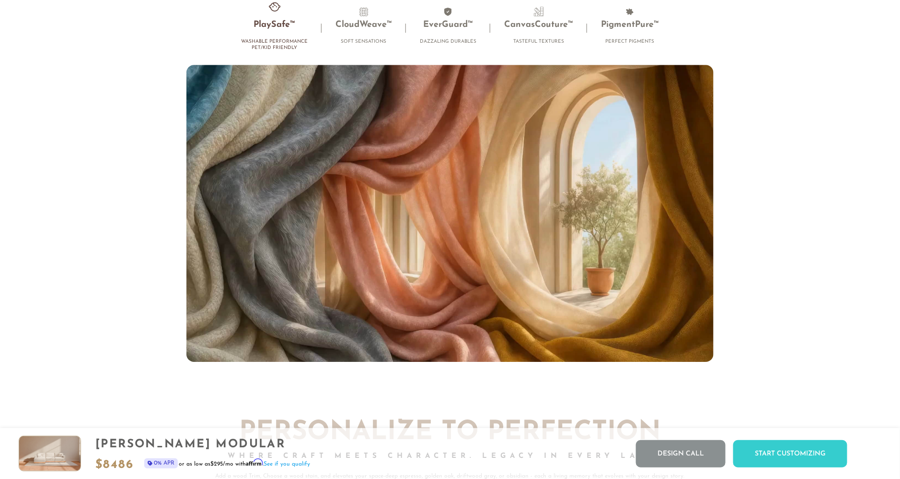
scroll to position [6460, 0]
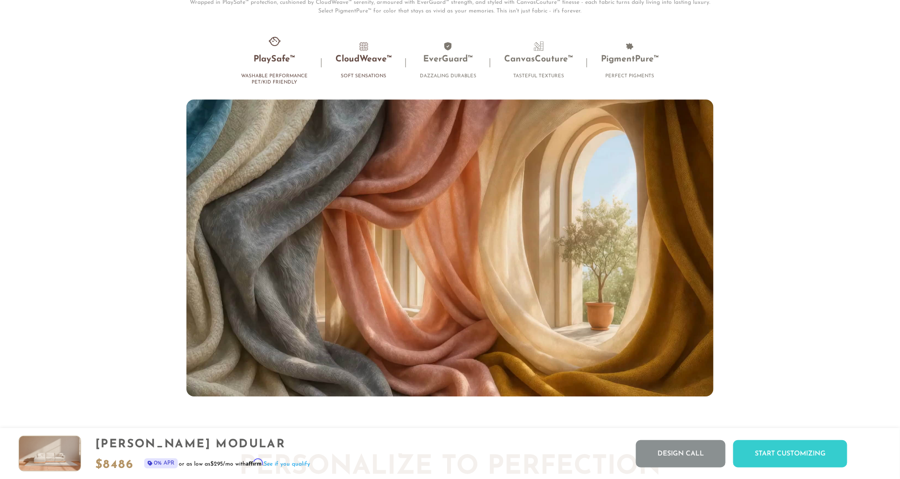
click at [367, 65] on h3 "CloudWeave™" at bounding box center [364, 59] width 57 height 11
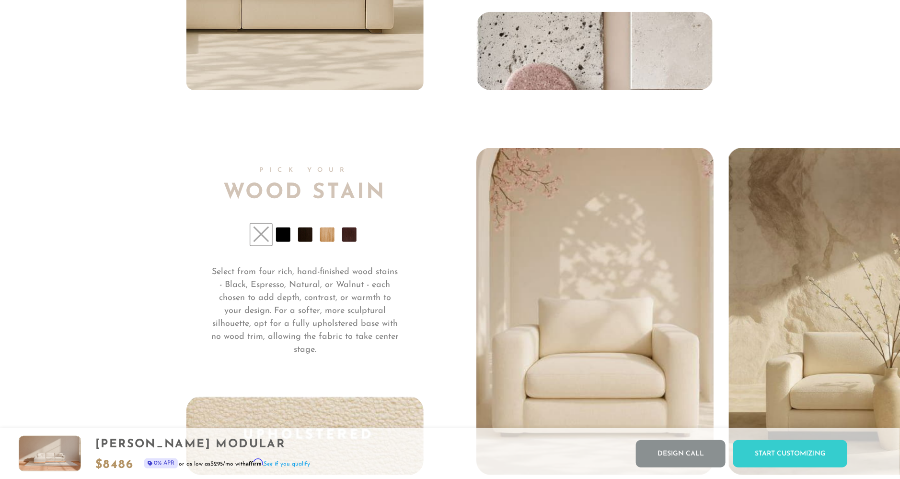
scroll to position [7307, 0]
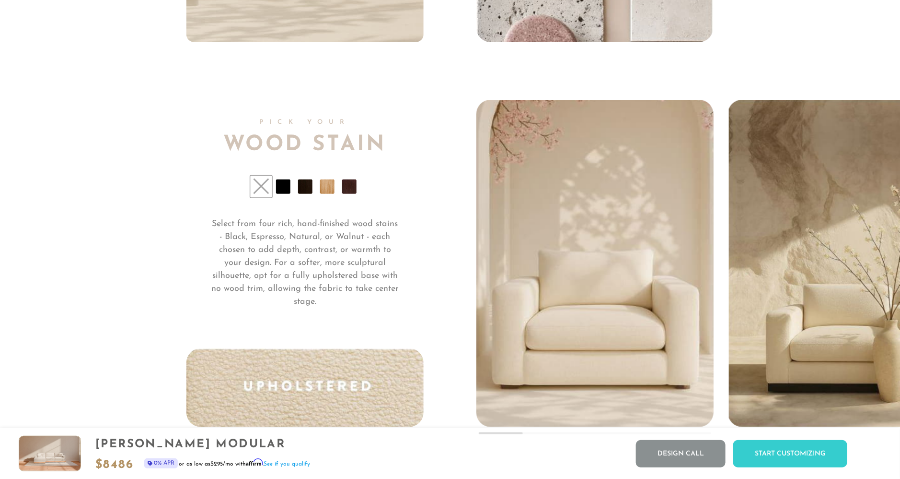
click at [344, 194] on li at bounding box center [349, 186] width 14 height 14
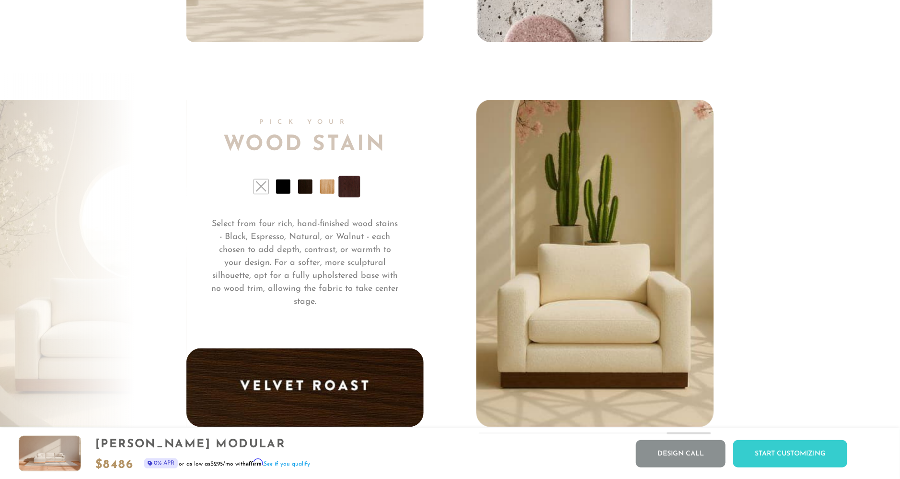
click at [331, 194] on li at bounding box center [327, 186] width 14 height 14
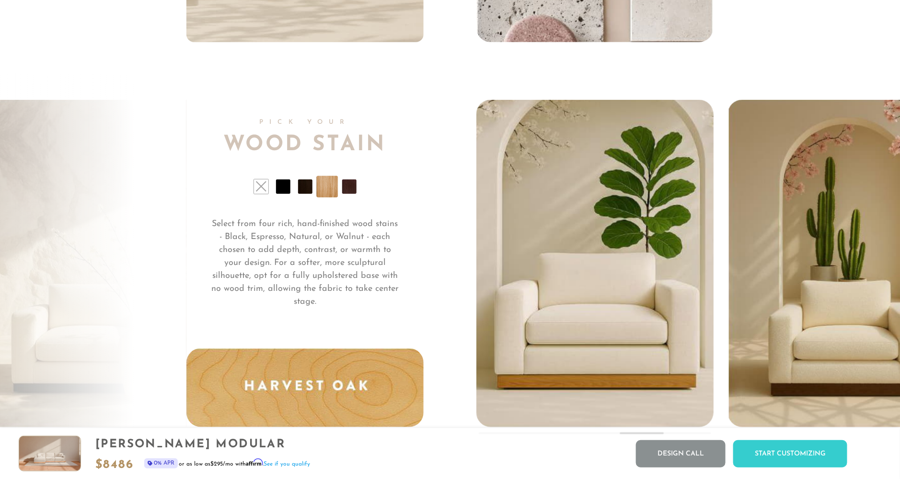
click at [313, 194] on ul at bounding box center [305, 186] width 237 height 14
drag, startPoint x: 313, startPoint y: 195, endPoint x: 308, endPoint y: 195, distance: 4.8
click at [308, 194] on ul at bounding box center [305, 186] width 237 height 14
click at [308, 194] on li at bounding box center [305, 186] width 14 height 14
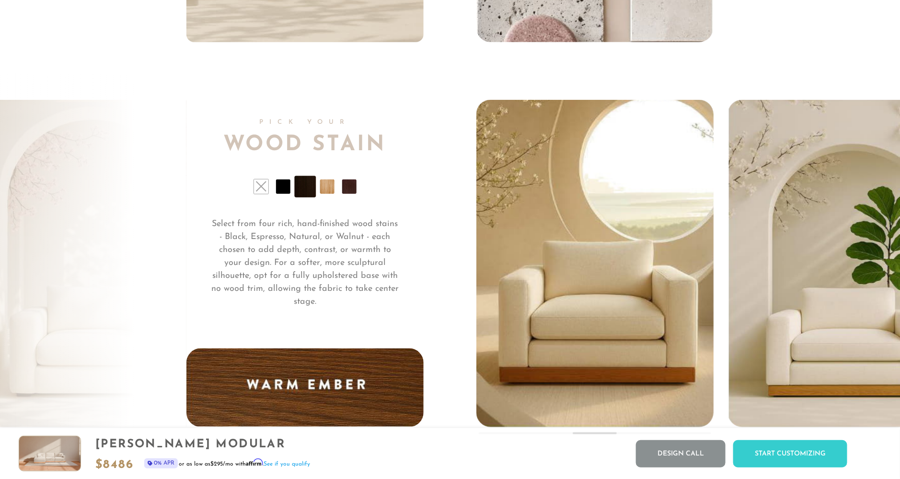
click at [285, 194] on li at bounding box center [283, 186] width 14 height 14
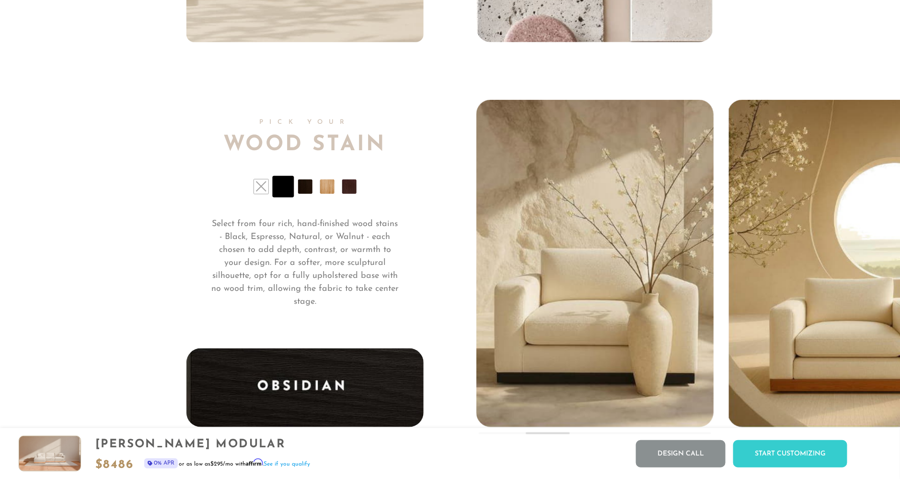
click at [304, 194] on li at bounding box center [305, 186] width 14 height 14
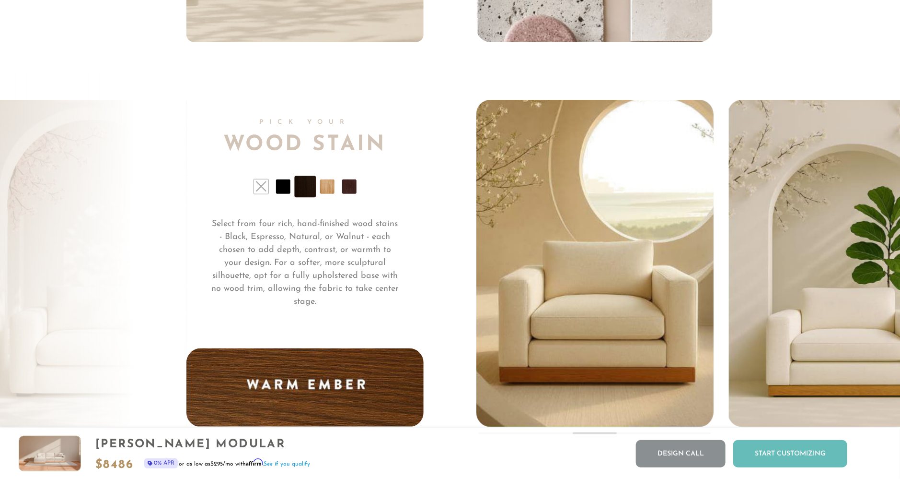
click at [780, 430] on div "Start Customizing" at bounding box center [791, 453] width 114 height 27
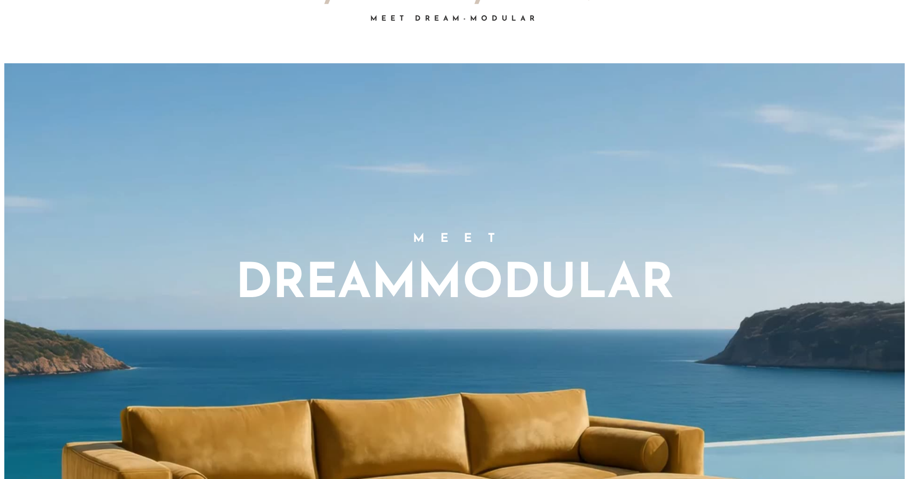
scroll to position [0, 0]
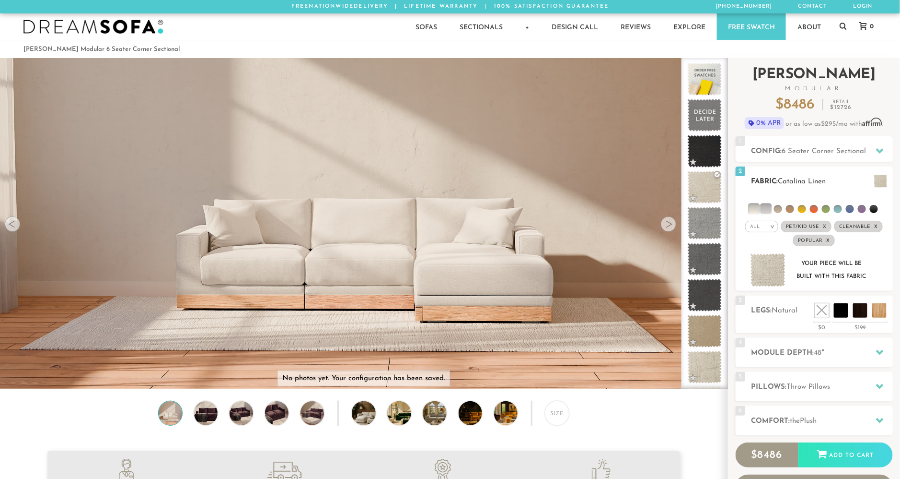
click at [810, 224] on span "Pet/Kid Use x" at bounding box center [807, 227] width 50 height 12
click at [810, 225] on span "Pet/Kid Use x" at bounding box center [806, 227] width 43 height 12
click at [810, 240] on em "x" at bounding box center [829, 240] width 4 height 5
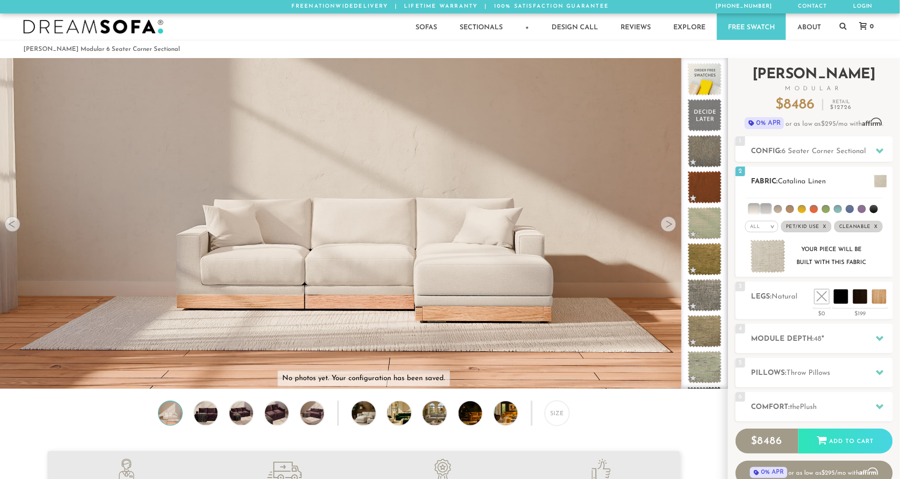
click at [767, 259] on img at bounding box center [768, 256] width 35 height 34
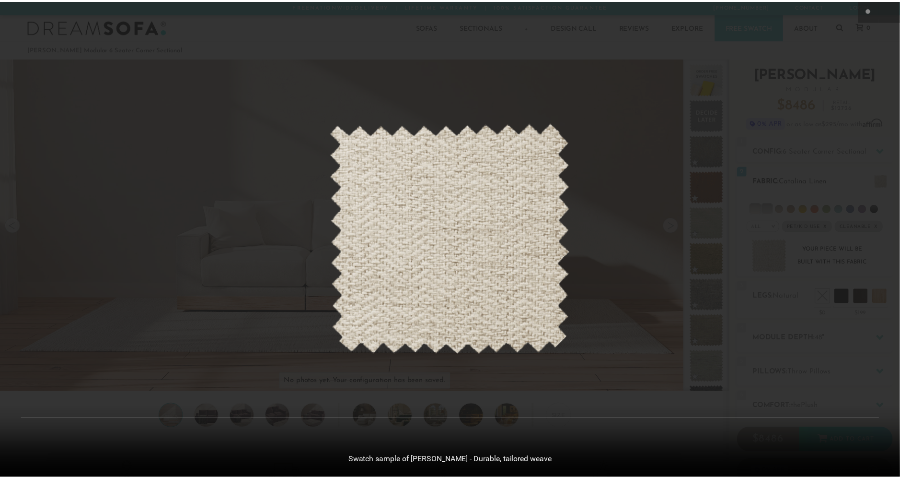
scroll to position [11295, 900]
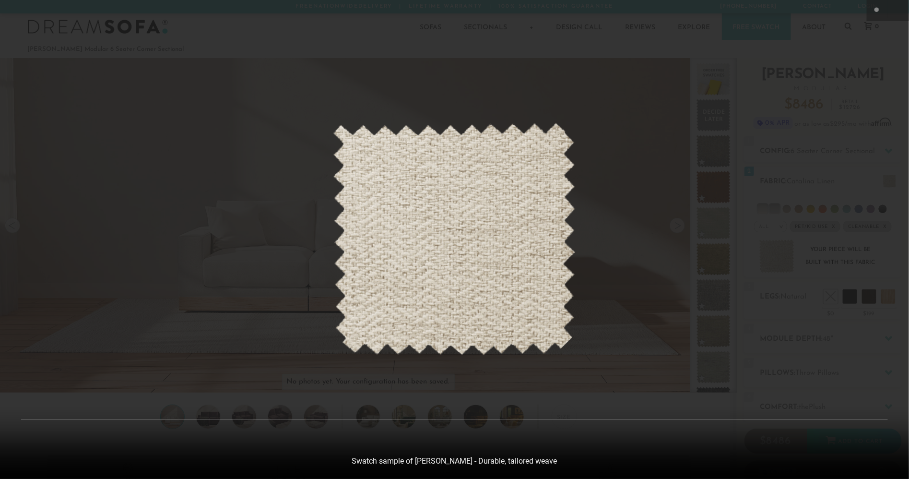
click at [810, 37] on div at bounding box center [454, 239] width 909 height 479
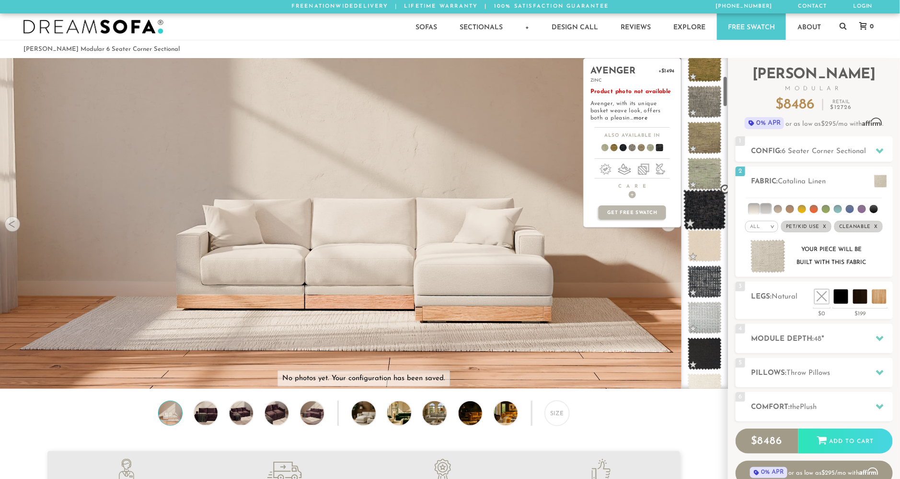
scroll to position [193, 0]
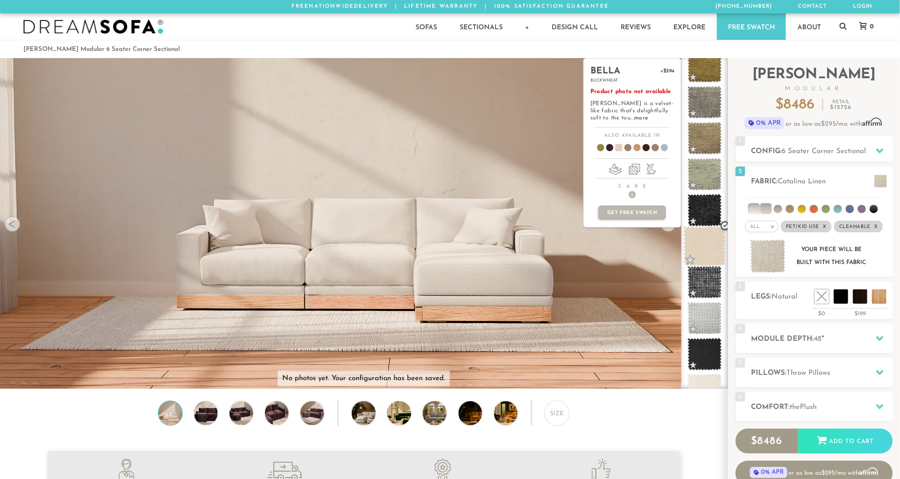
click at [707, 244] on span at bounding box center [705, 246] width 43 height 41
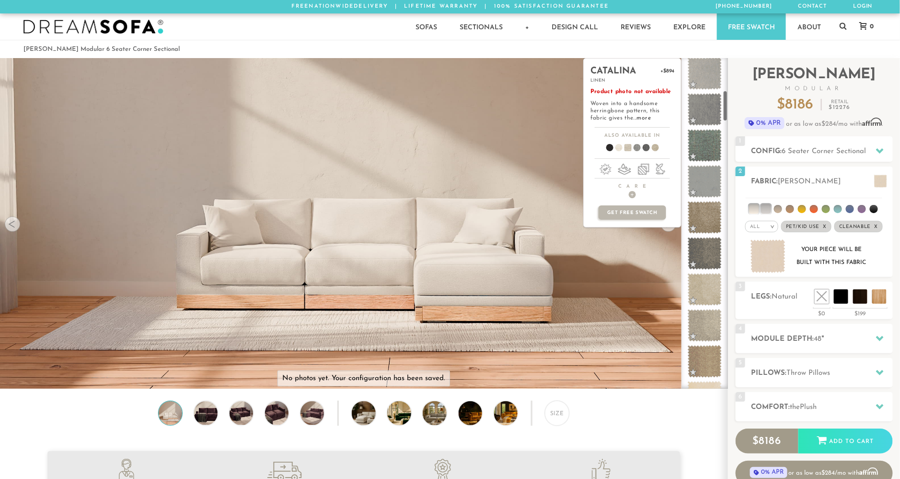
scroll to position [0, 0]
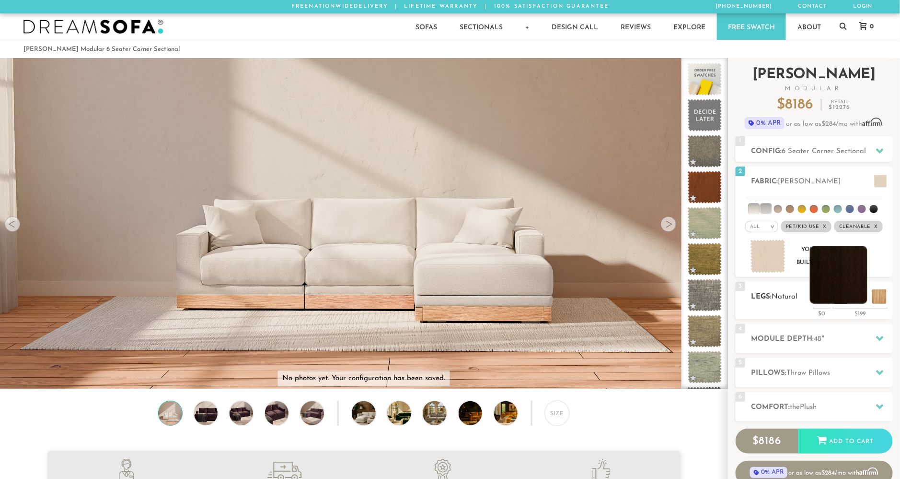
click at [810, 297] on li at bounding box center [839, 275] width 58 height 58
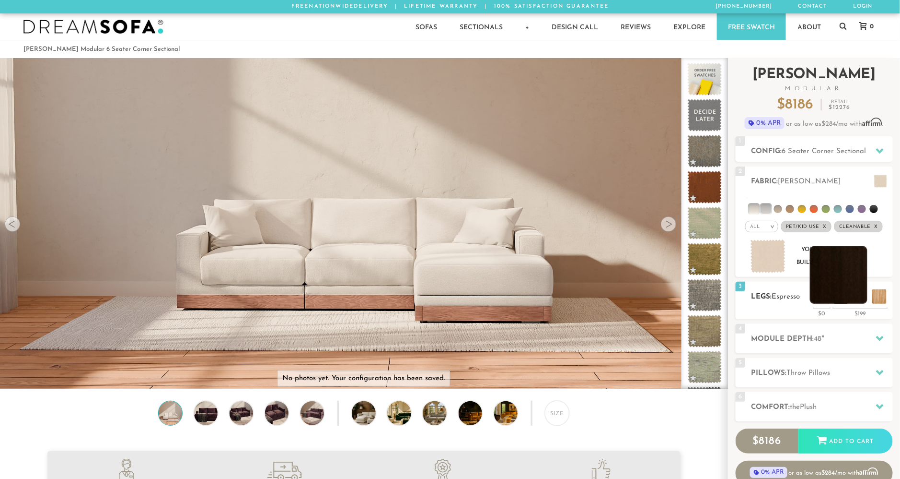
click at [810, 297] on li at bounding box center [839, 275] width 58 height 58
click at [810, 299] on li at bounding box center [839, 275] width 58 height 58
click at [810, 295] on li at bounding box center [820, 275] width 58 height 58
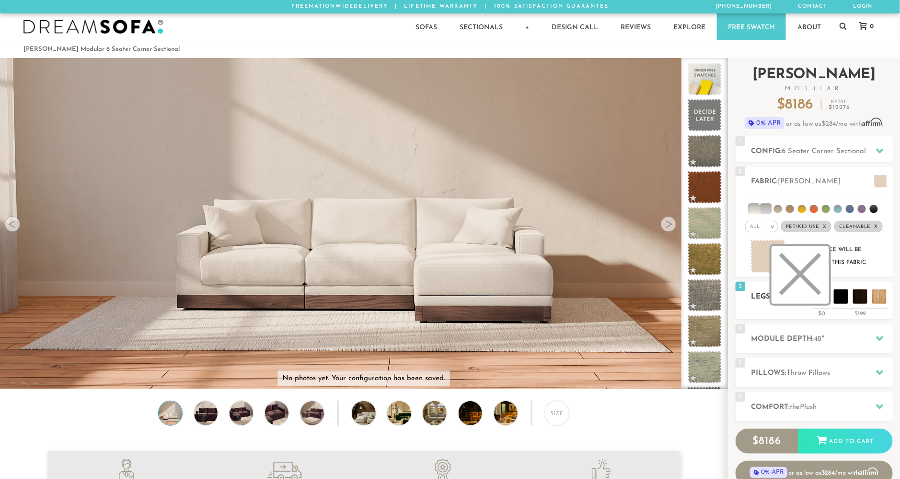
click at [810, 293] on li at bounding box center [801, 275] width 58 height 58
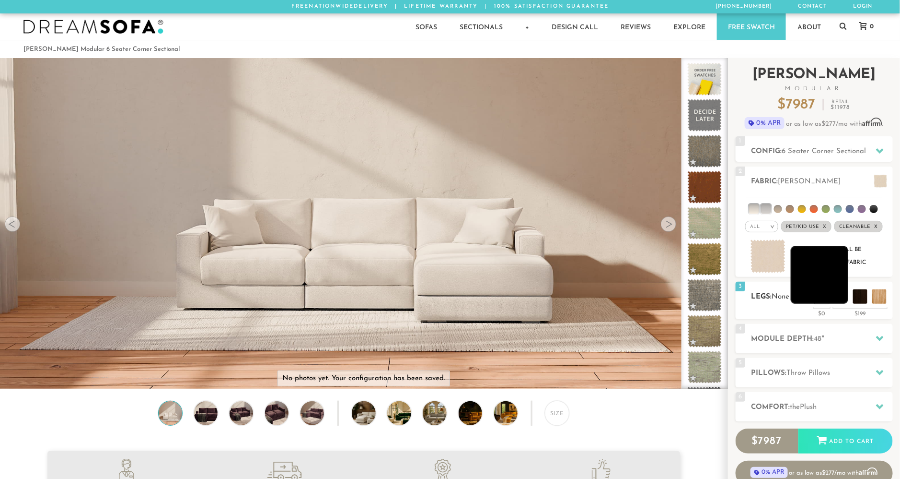
click at [810, 291] on li at bounding box center [820, 275] width 58 height 58
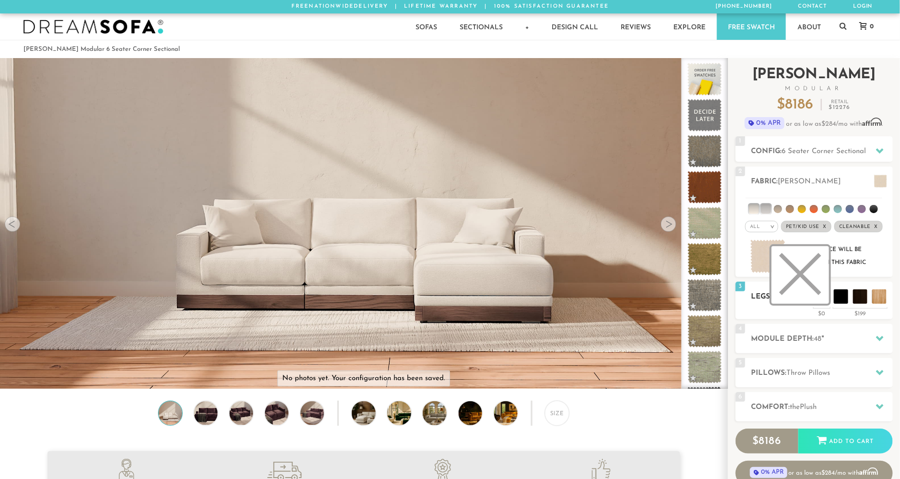
click at [810, 293] on li at bounding box center [801, 275] width 58 height 58
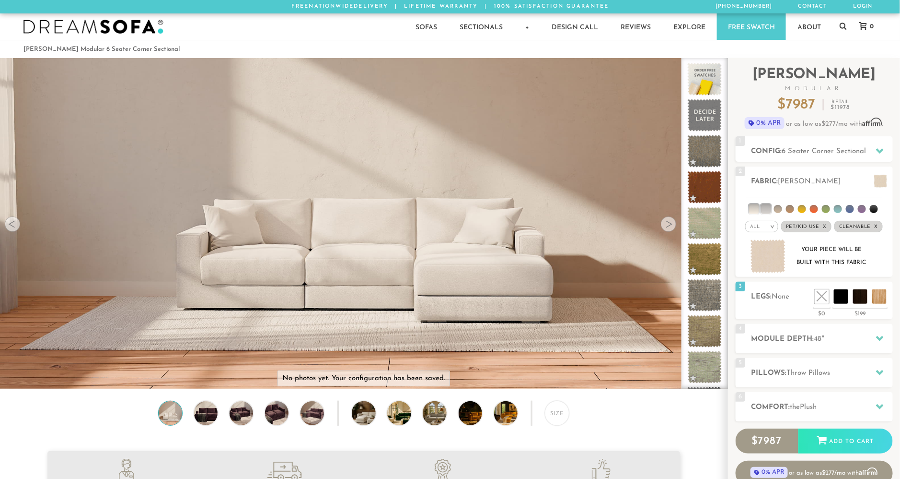
click at [134, 28] on img at bounding box center [93, 27] width 140 height 14
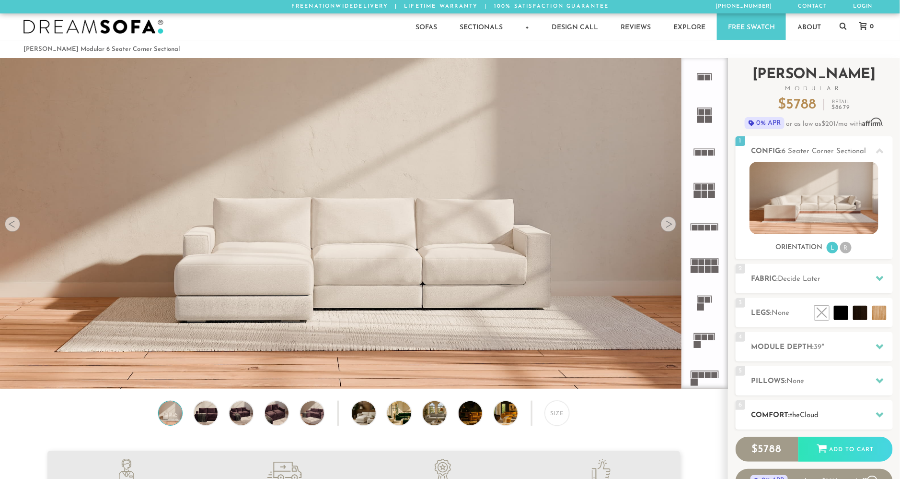
click at [840, 413] on h2 "Comfort: the Cloud" at bounding box center [822, 414] width 141 height 11
